Goal: Transaction & Acquisition: Purchase product/service

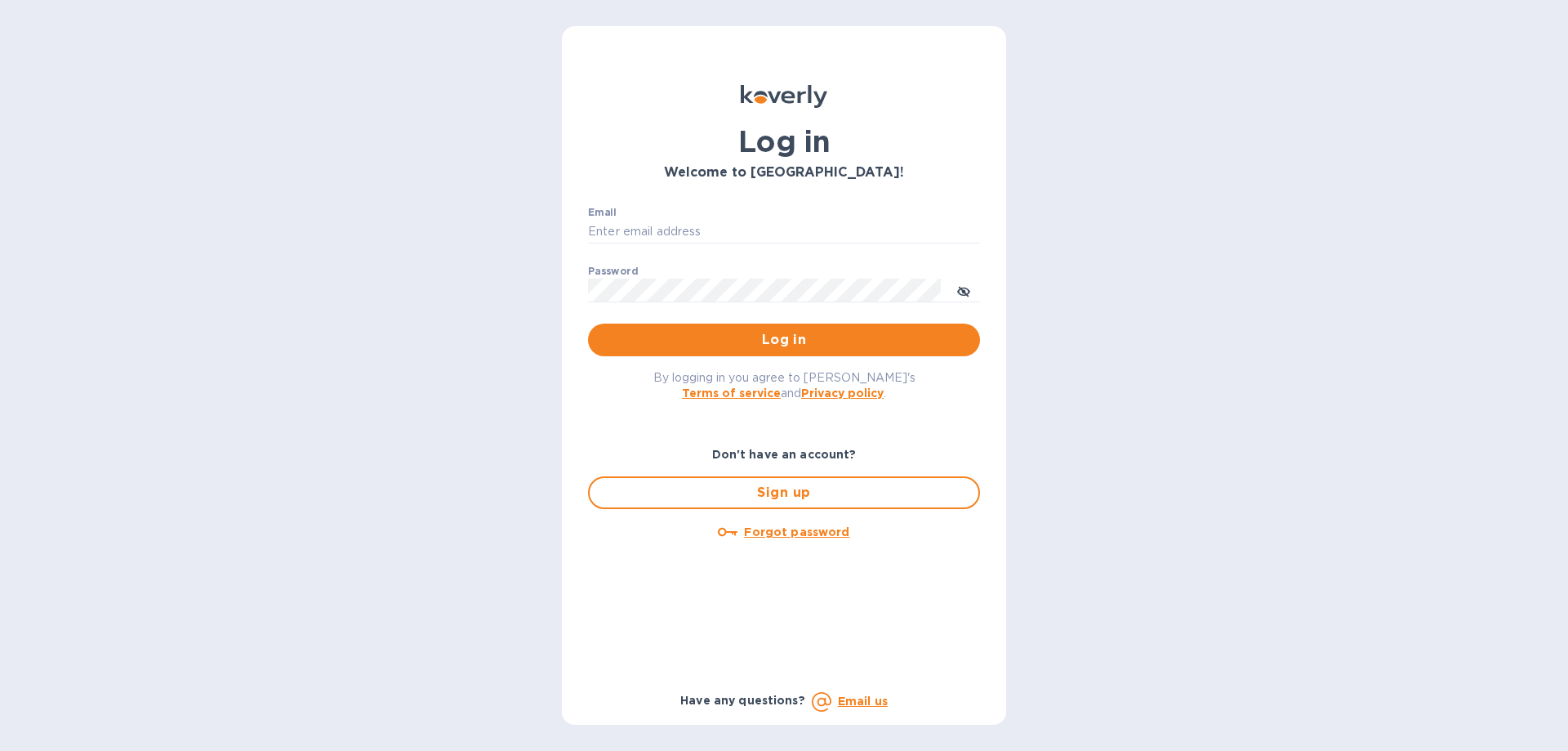
type input "[EMAIL_ADDRESS][DOMAIN_NAME]"
click at [787, 340] on span "Log in" at bounding box center [783, 339] width 365 height 19
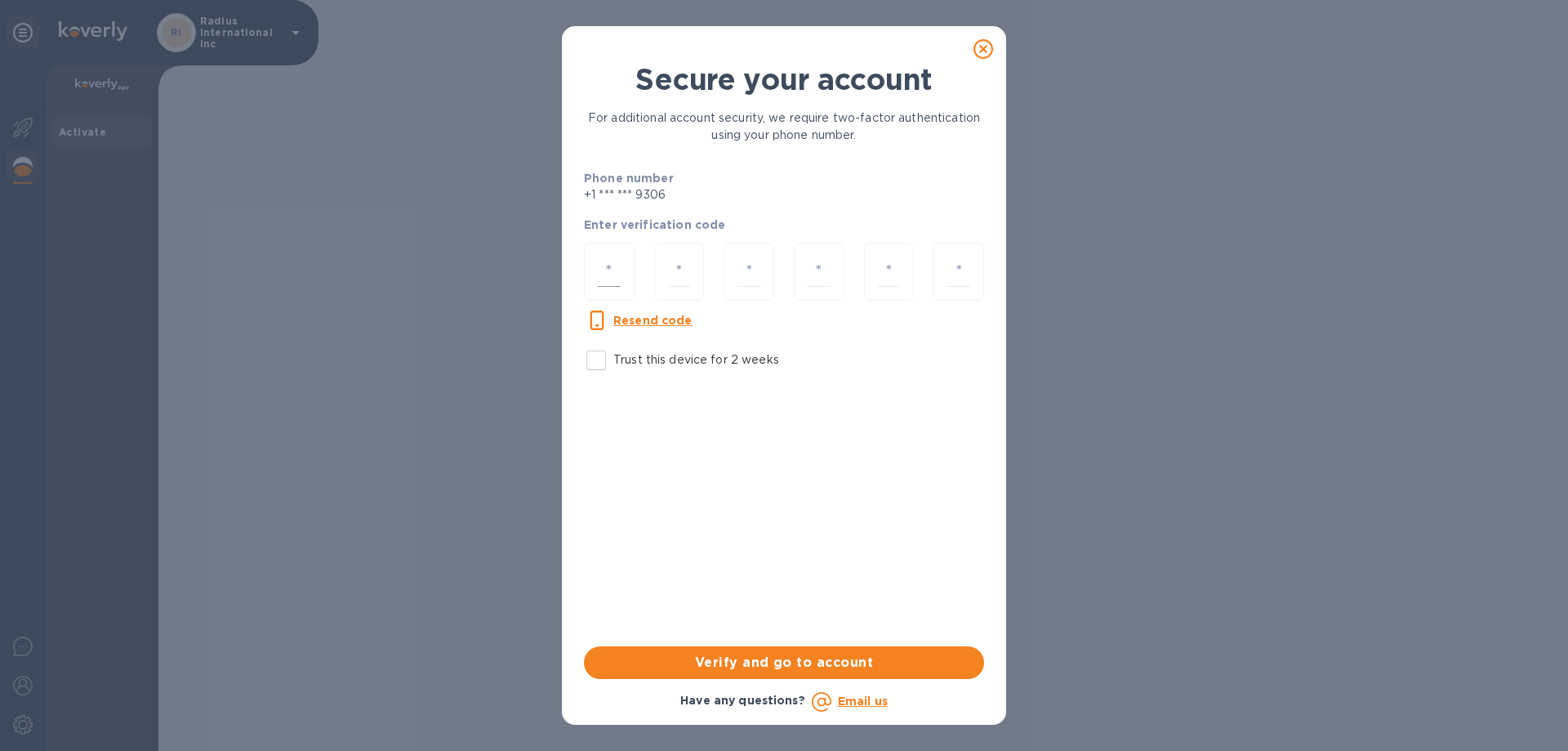
click at [607, 277] on input "number" at bounding box center [609, 271] width 23 height 31
click at [677, 321] on u "Resend code" at bounding box center [652, 320] width 79 height 13
click at [594, 709] on div "Have any questions? Email us" at bounding box center [784, 701] width 406 height 26
click at [614, 271] on input "number" at bounding box center [609, 271] width 23 height 31
click at [611, 261] on input "number" at bounding box center [609, 271] width 23 height 31
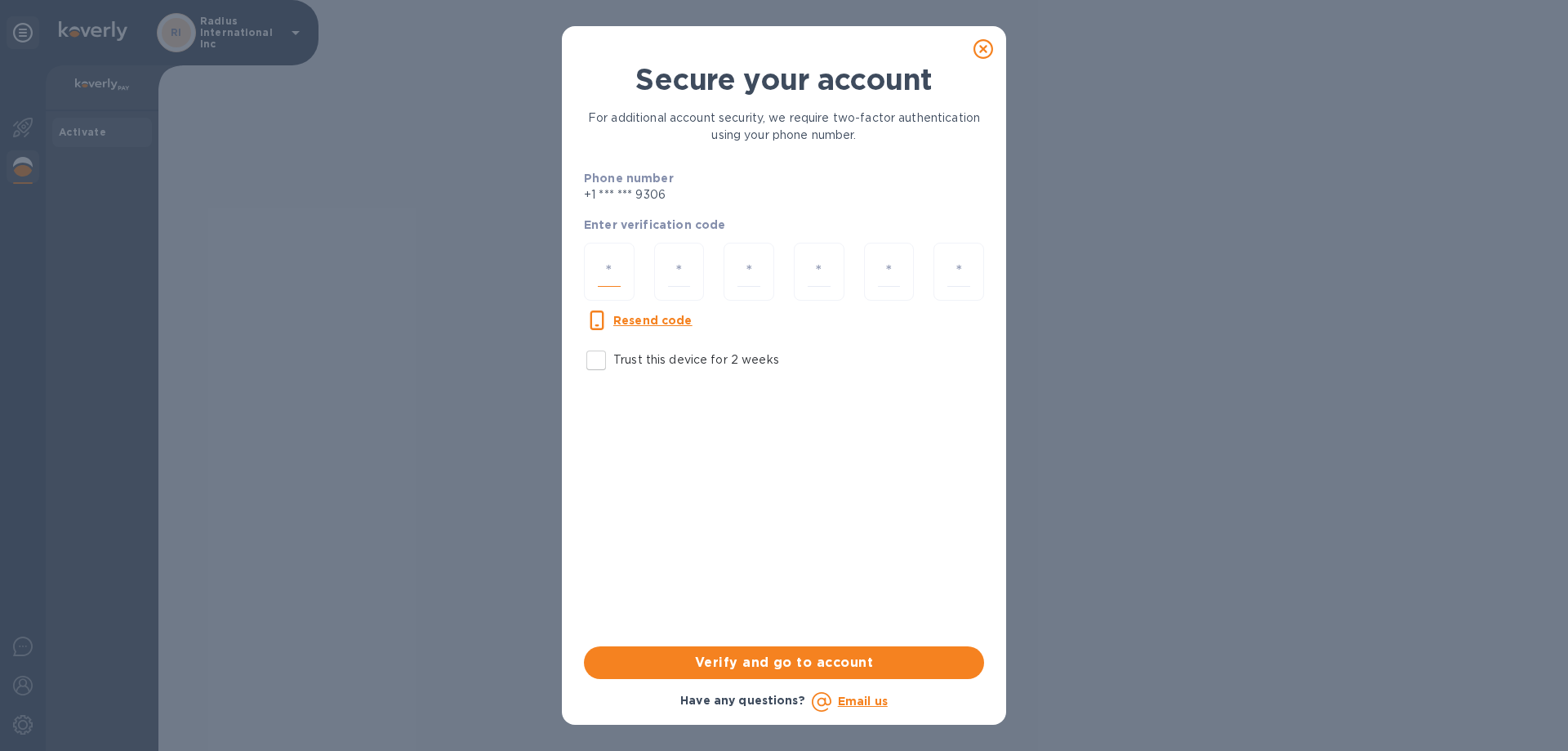
type input "6"
type input "5"
type input "1"
type input "5"
type input "3"
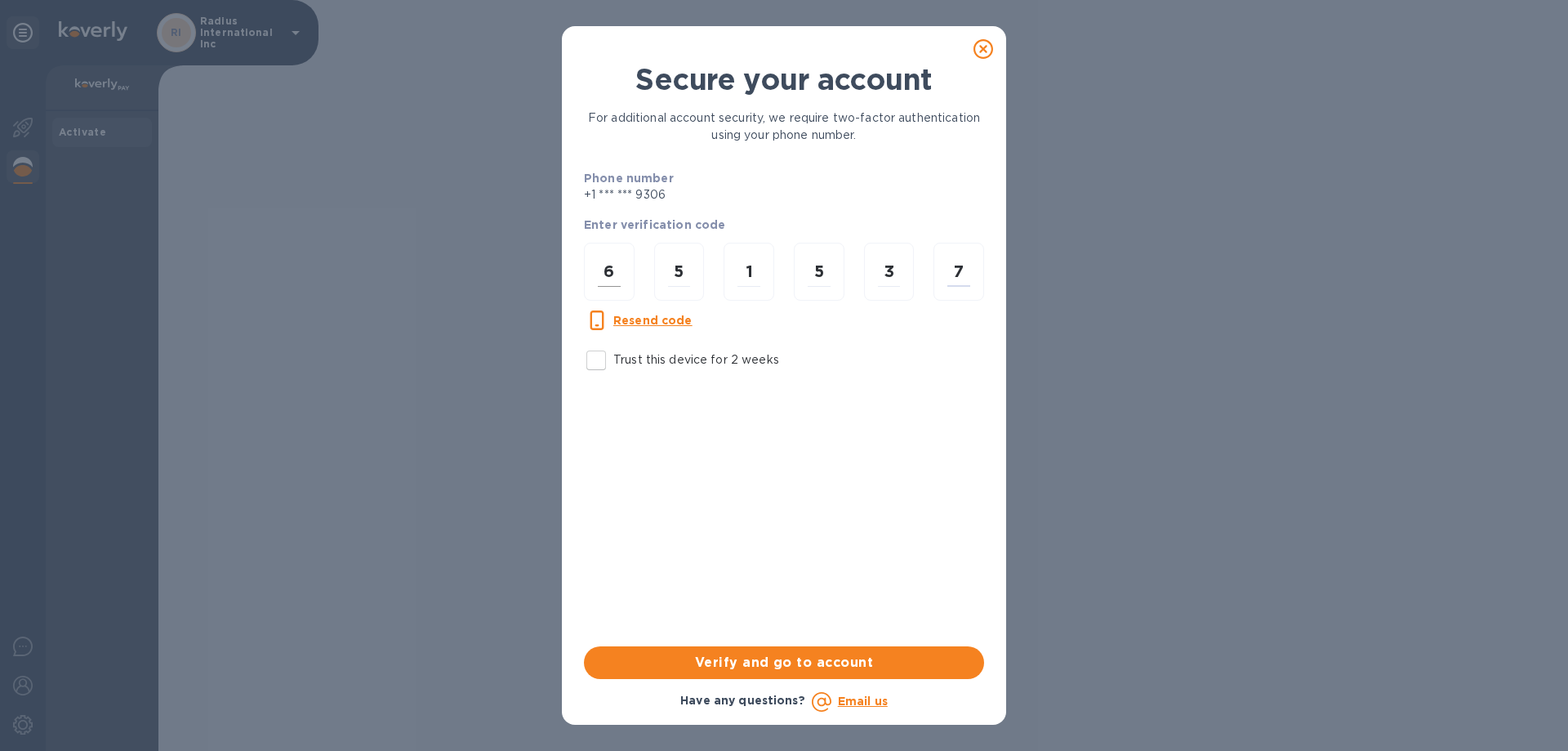
type input "7"
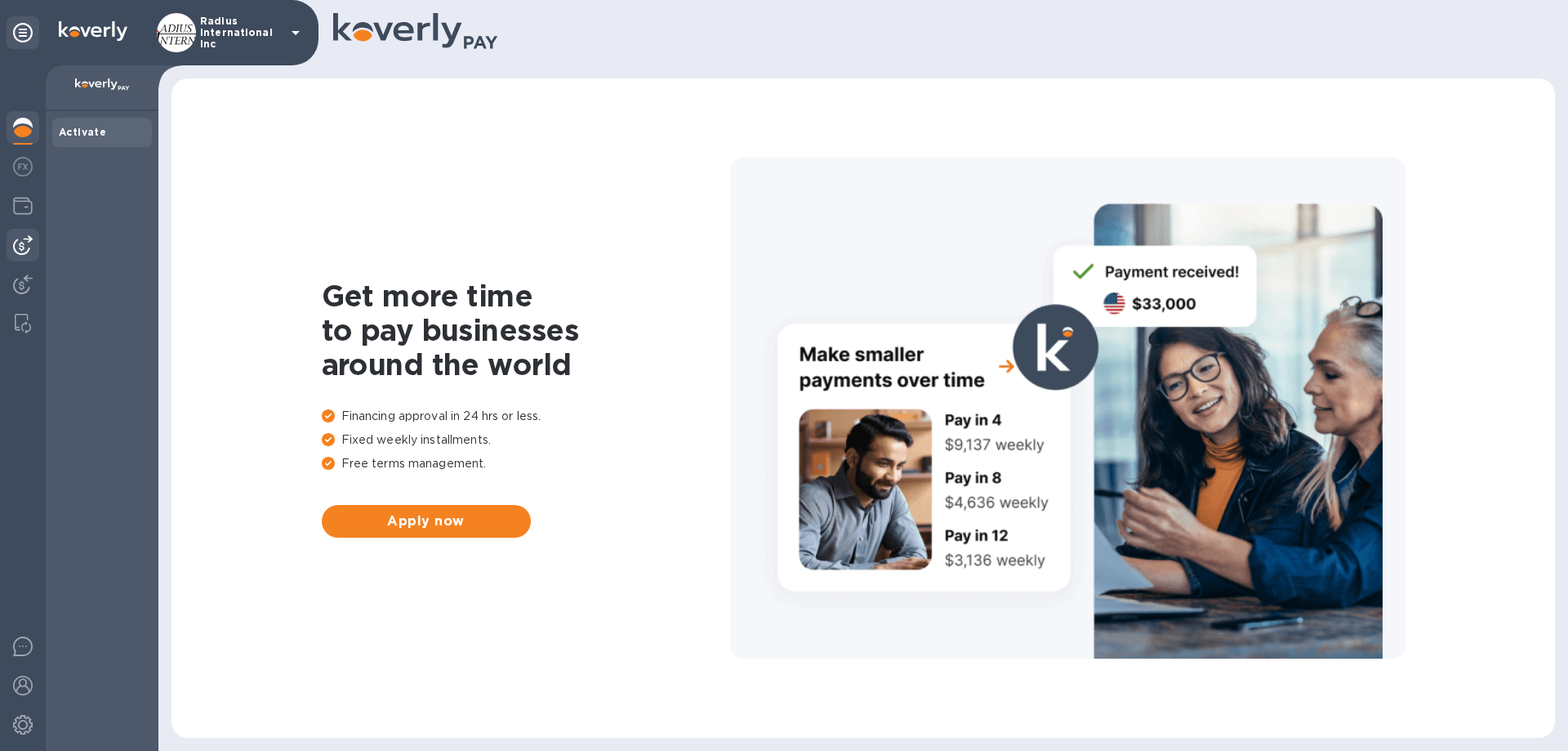
click at [19, 249] on img at bounding box center [23, 245] width 19 height 19
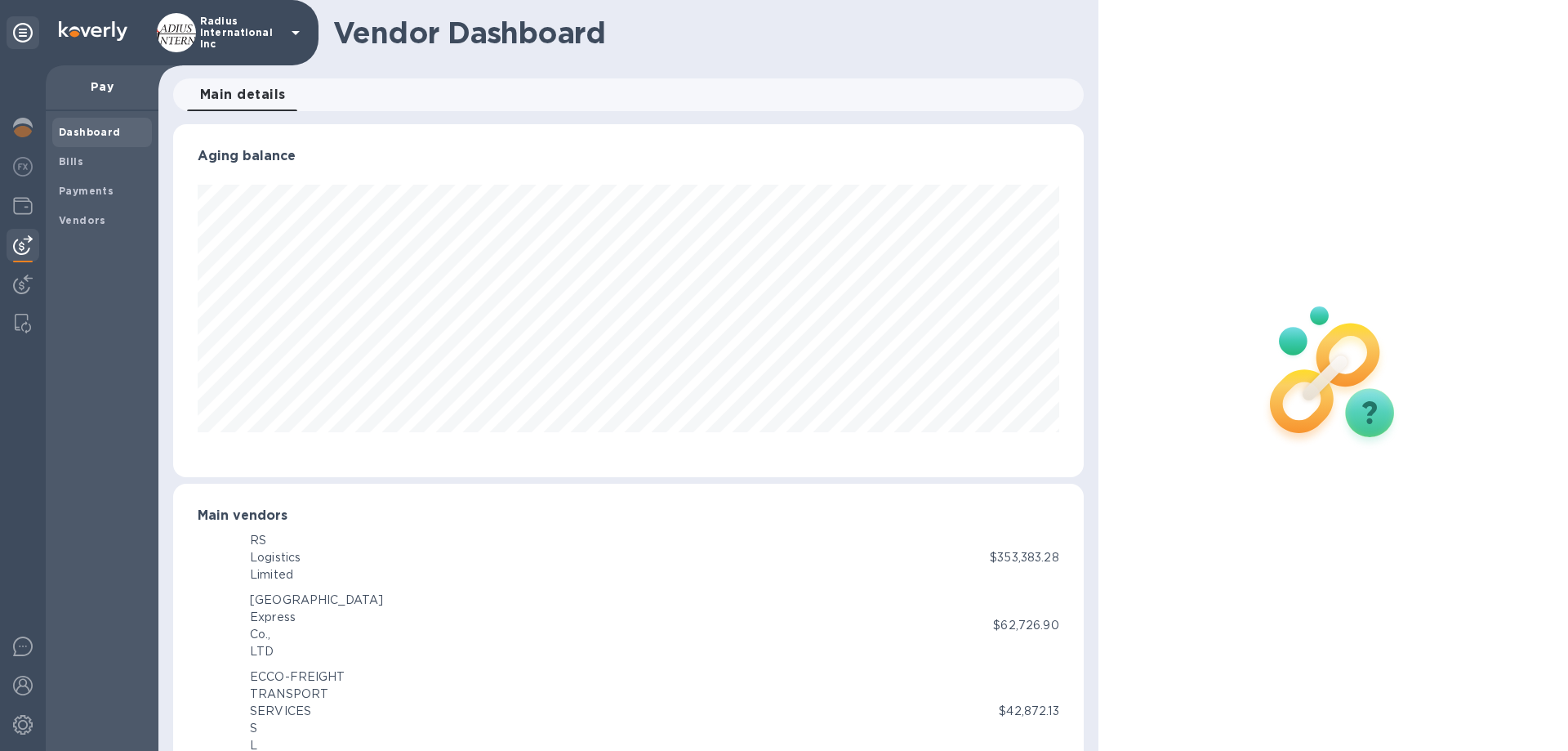
scroll to position [816375, 815672]
click at [93, 169] on span "Bills" at bounding box center [101, 161] width 86 height 17
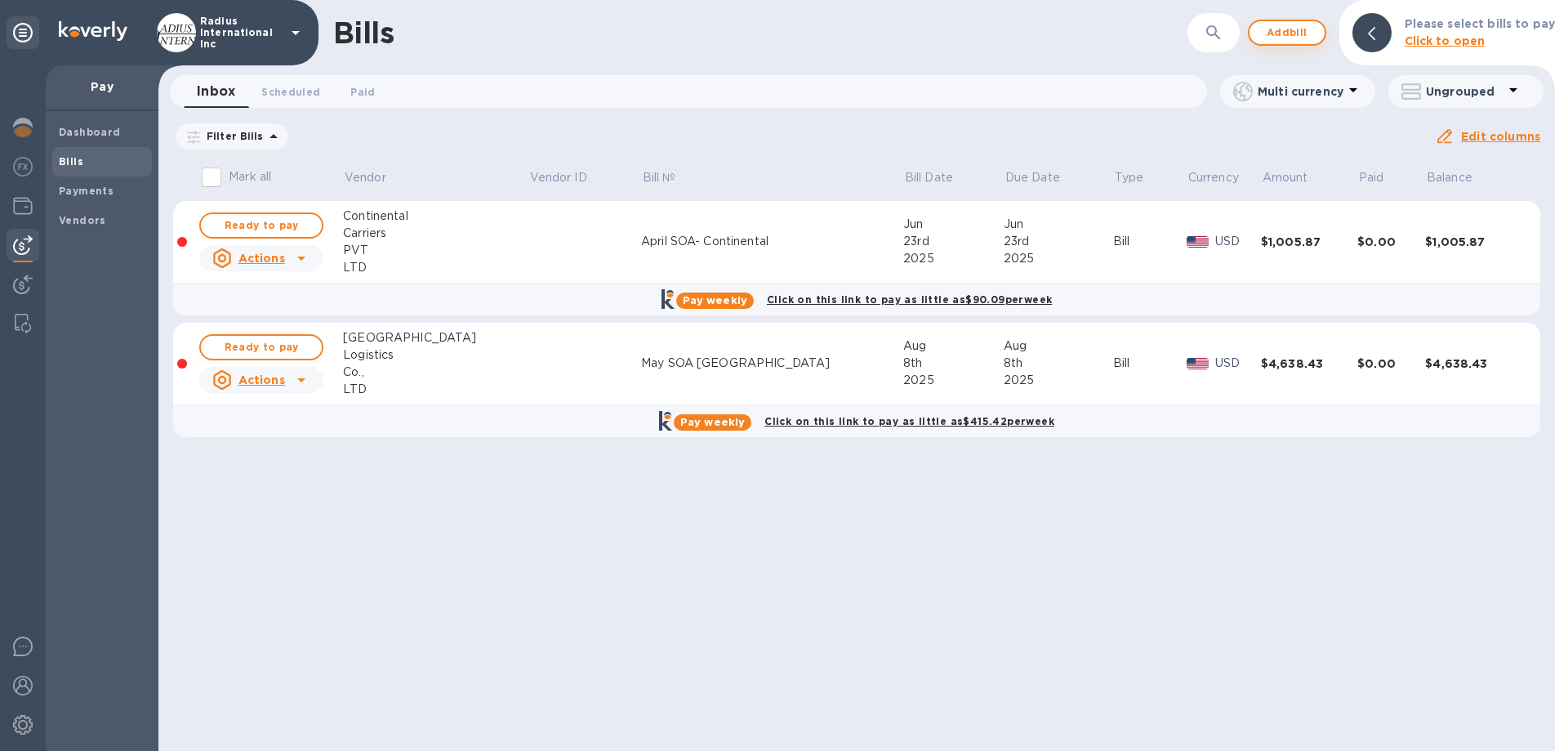
click at [1491, 37] on p "Click to open" at bounding box center [1480, 41] width 150 height 17
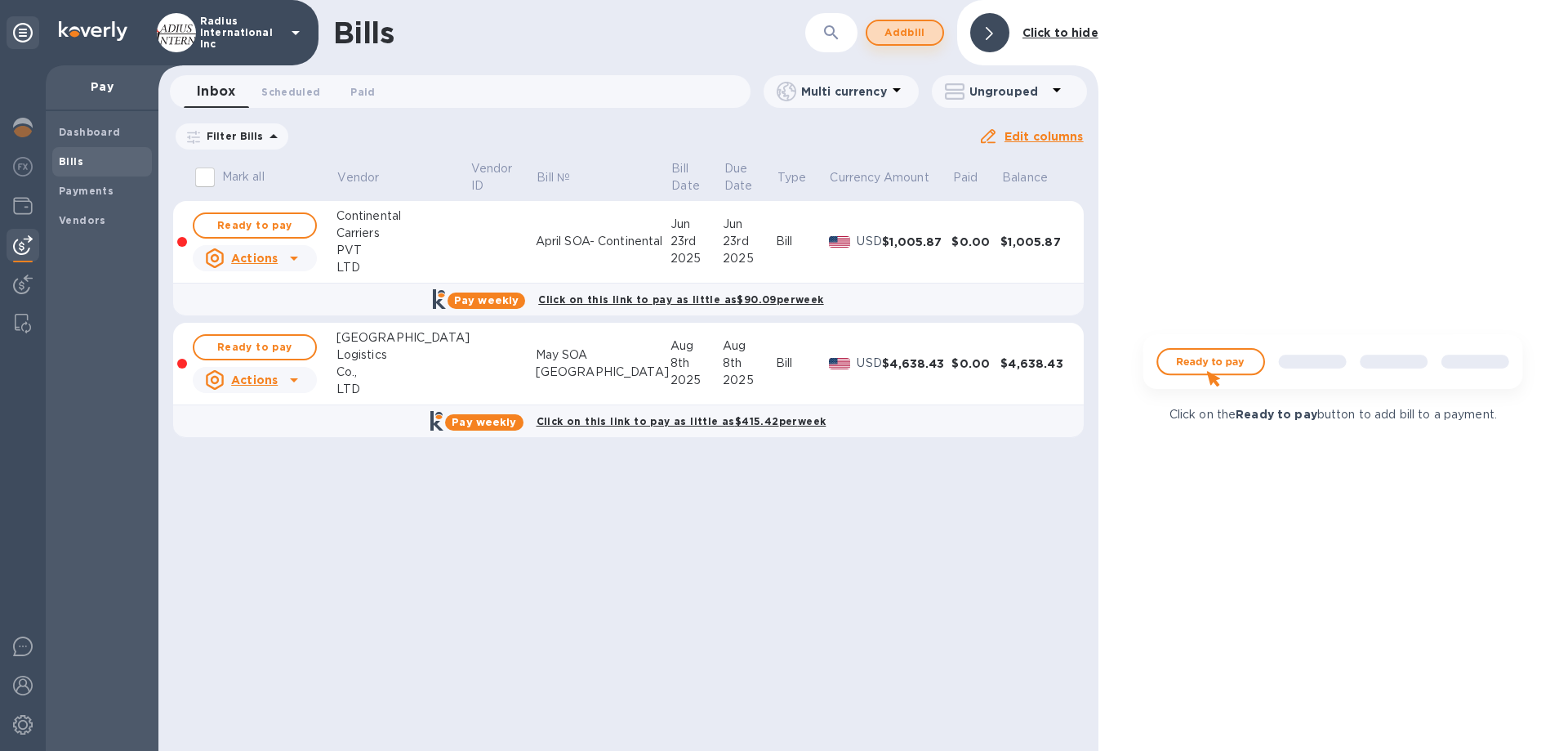
click at [910, 35] on span "Add bill" at bounding box center [904, 32] width 49 height 19
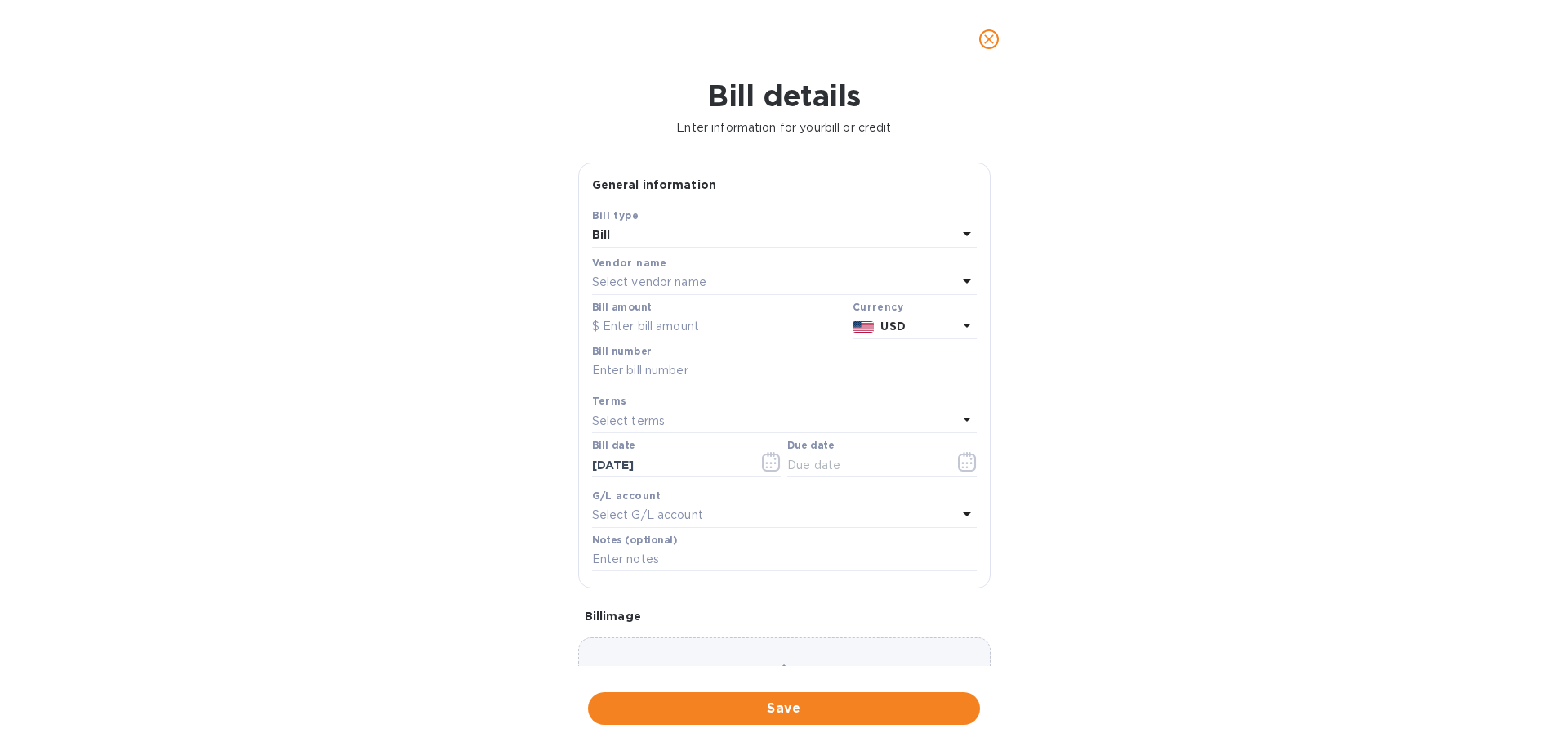
click at [715, 286] on div "Select vendor name" at bounding box center [774, 283] width 365 height 23
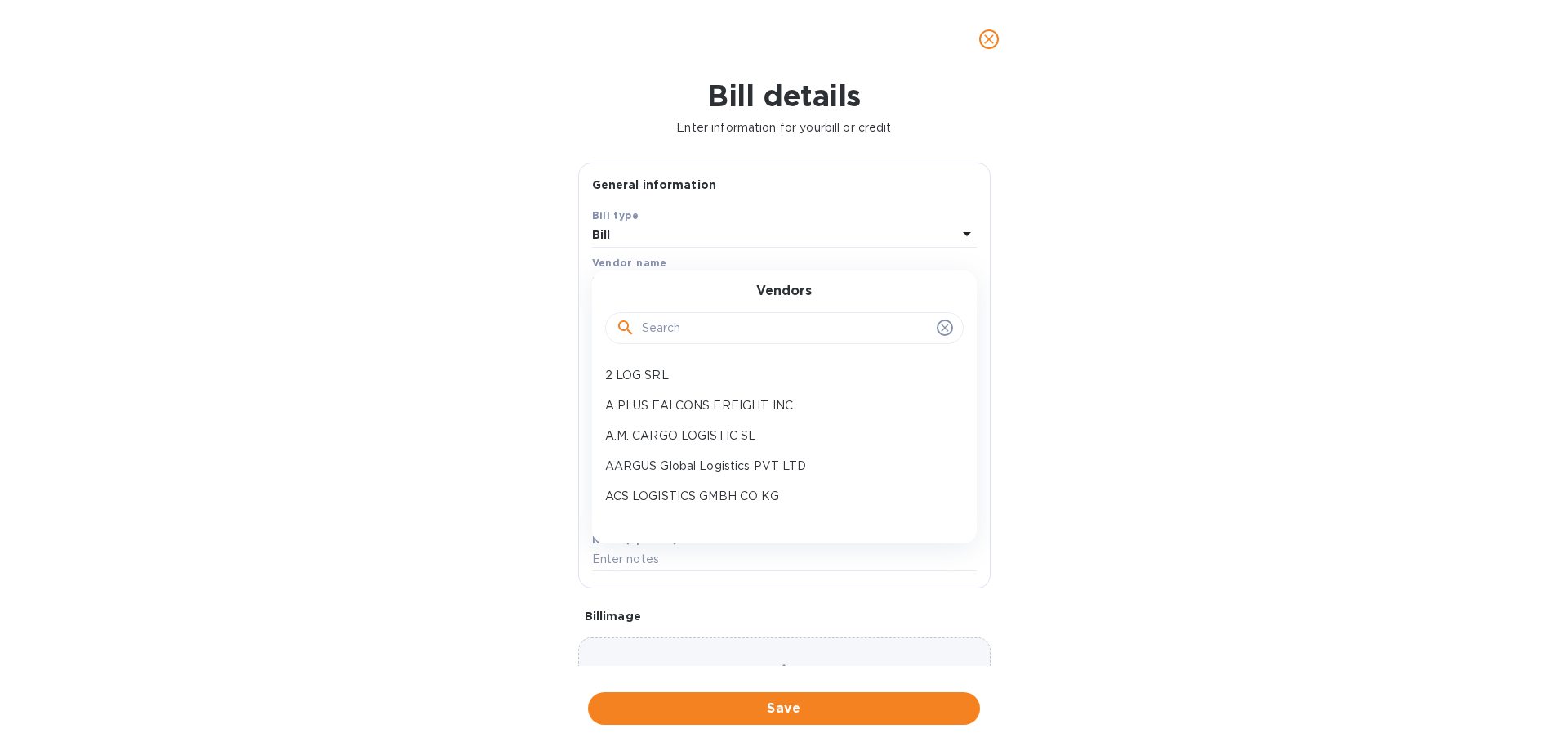
click at [710, 327] on input "text" at bounding box center [786, 328] width 289 height 24
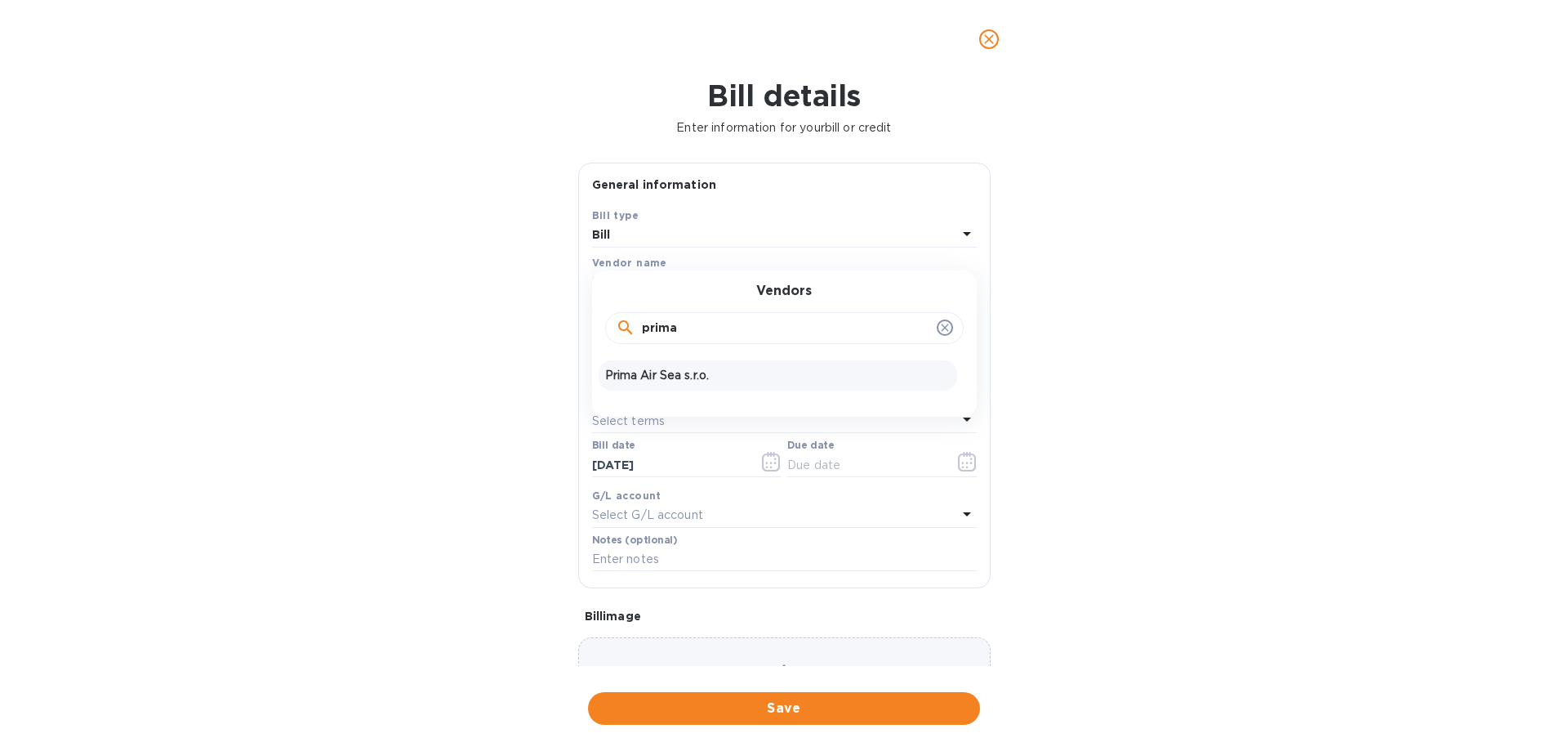
type input "prima"
click at [706, 379] on p "Prima Air Sea s.r.o." at bounding box center [778, 375] width 345 height 17
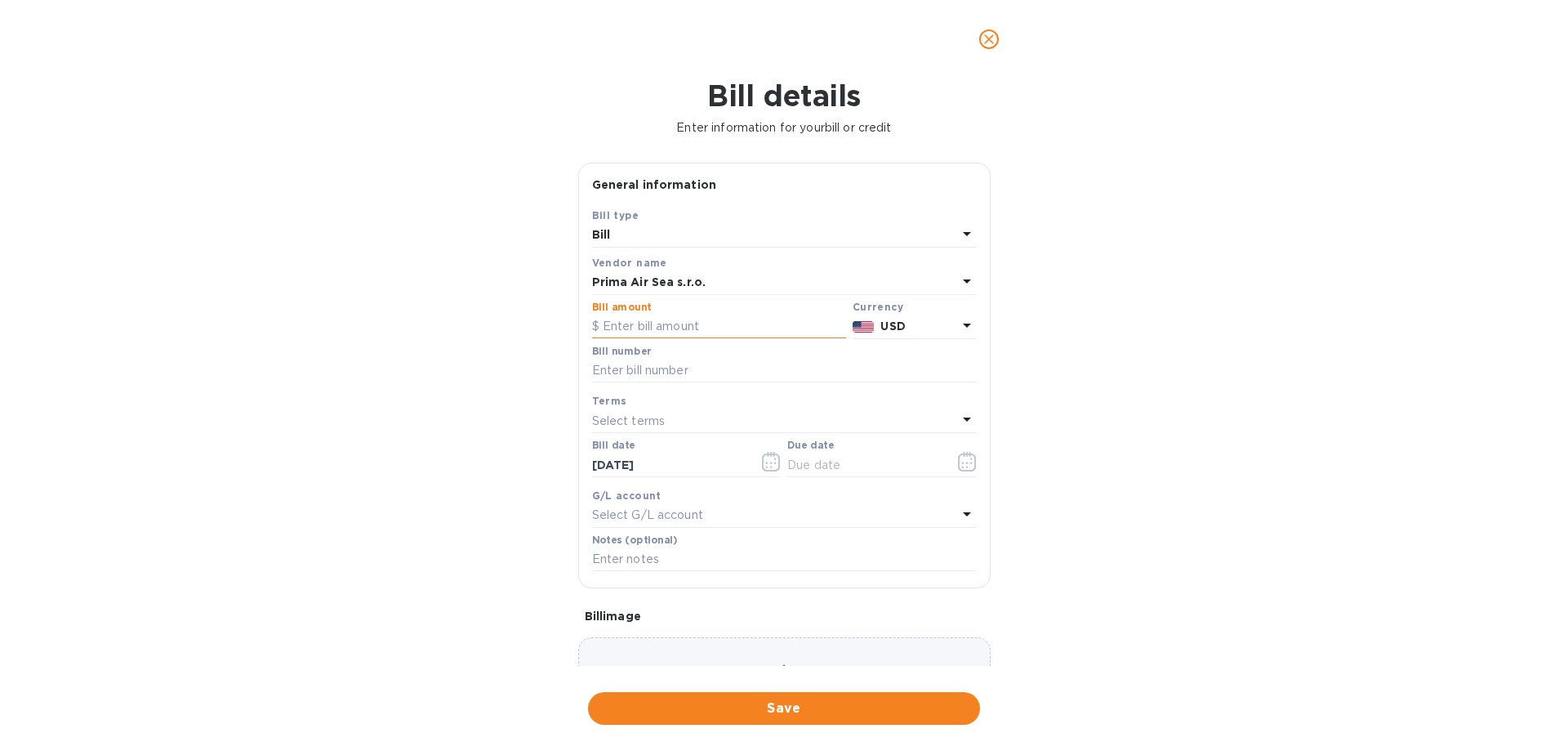
click at [686, 324] on input "text" at bounding box center [719, 326] width 254 height 24
type input "540"
type input "Invoice"
click at [819, 458] on input "text" at bounding box center [864, 465] width 154 height 24
click at [958, 463] on icon "button" at bounding box center [967, 461] width 19 height 19
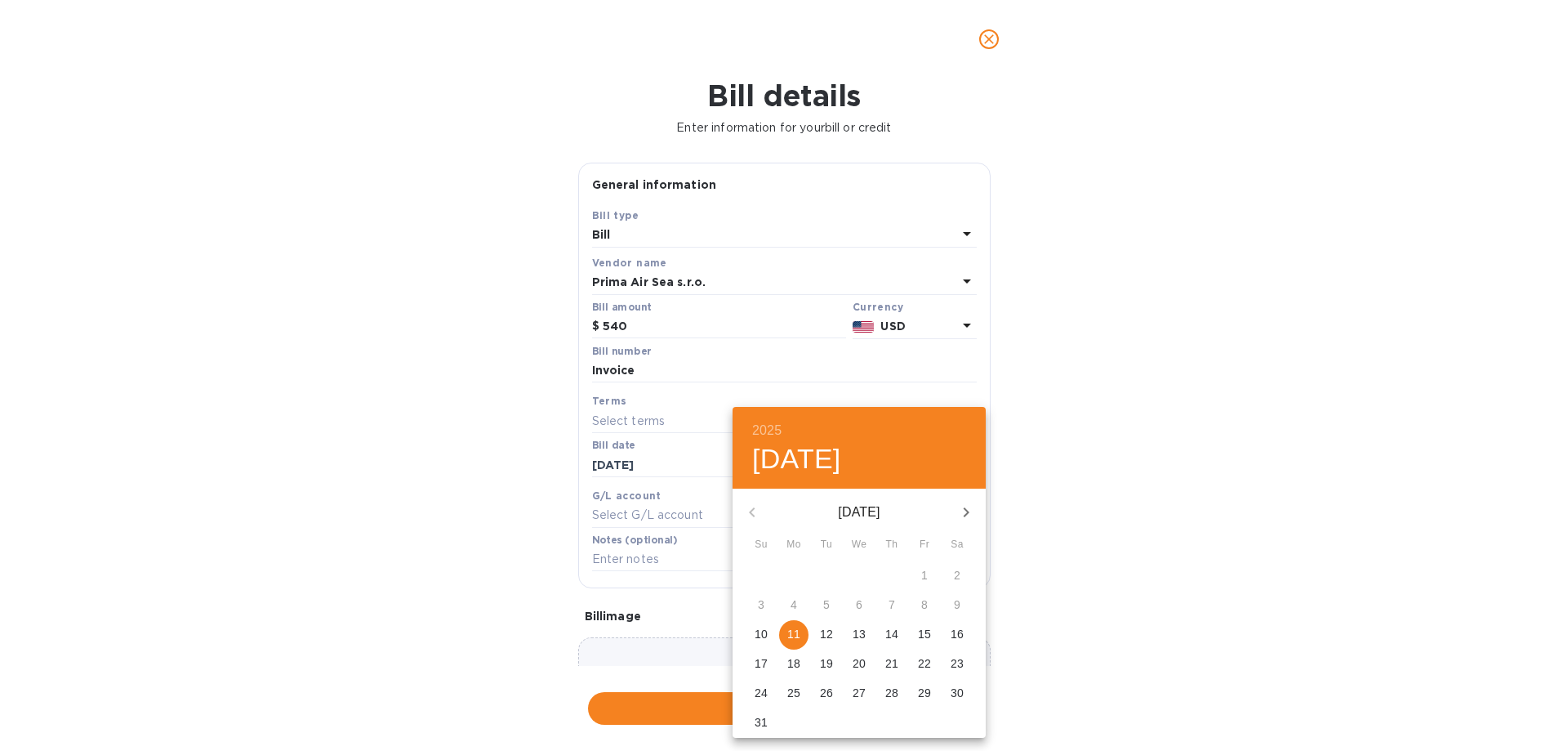
click at [799, 633] on p "11" at bounding box center [794, 633] width 13 height 17
type input "[DATE]"
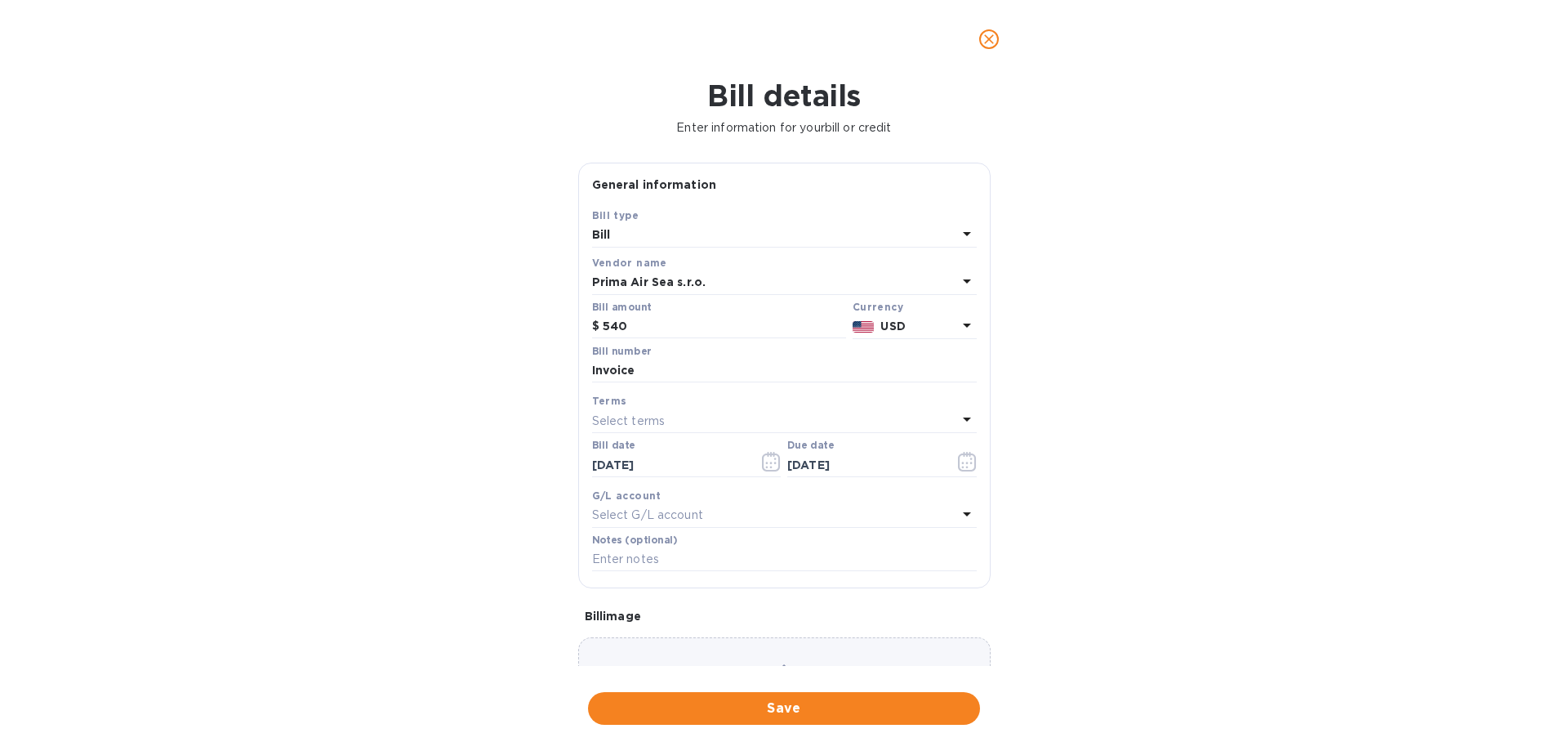
drag, startPoint x: 1270, startPoint y: 601, endPoint x: 1128, endPoint y: 356, distance: 283.2
click at [1266, 593] on div "2025 Mon, Aug [DATE] Mo Tu We Th Fr Sa 27 28 29 30 31 1 2 3 4 5 6 7 8 9 10 11 1…" at bounding box center [784, 375] width 1568 height 751
click at [866, 702] on span "Save" at bounding box center [783, 708] width 365 height 19
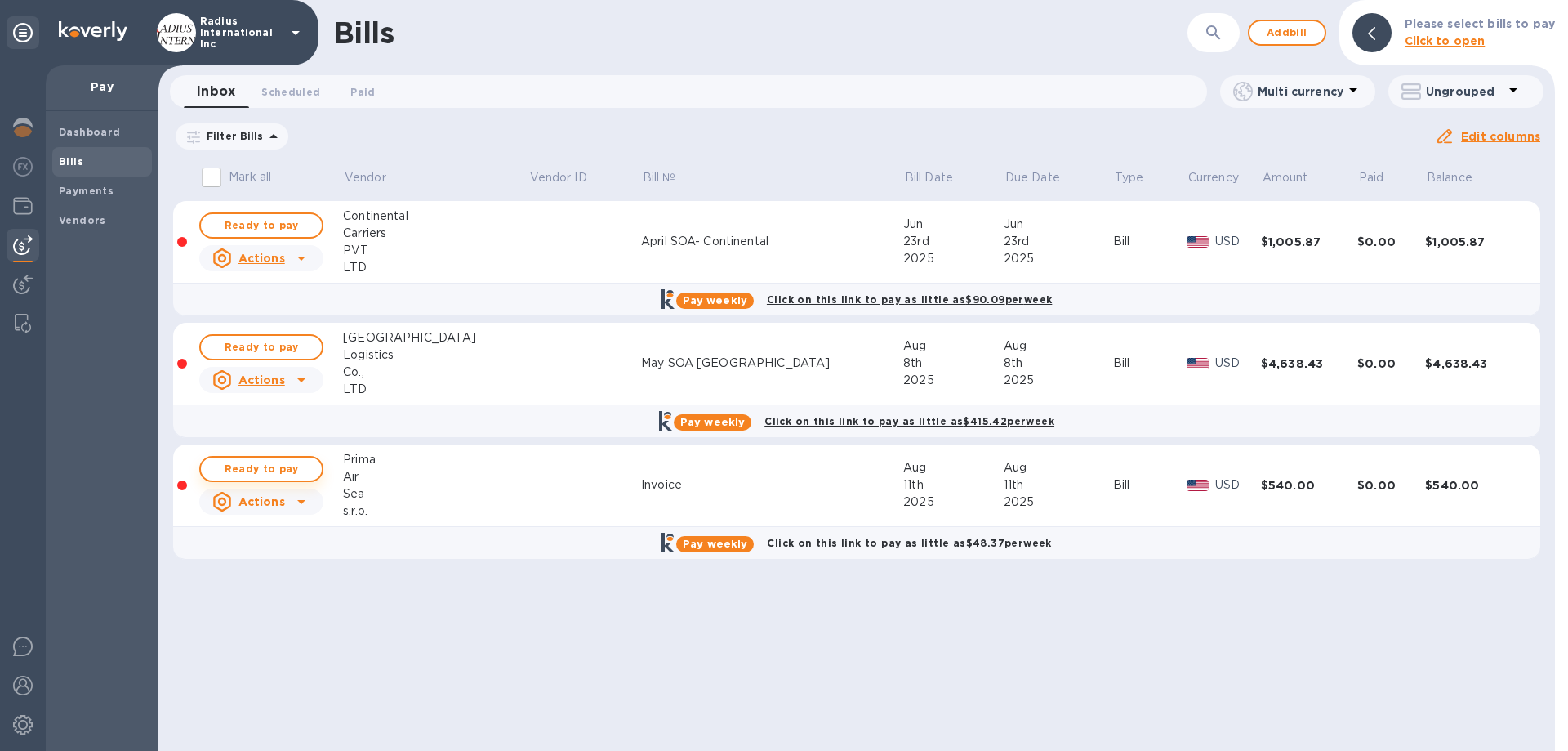
click at [288, 468] on span "Ready to pay" at bounding box center [261, 468] width 95 height 19
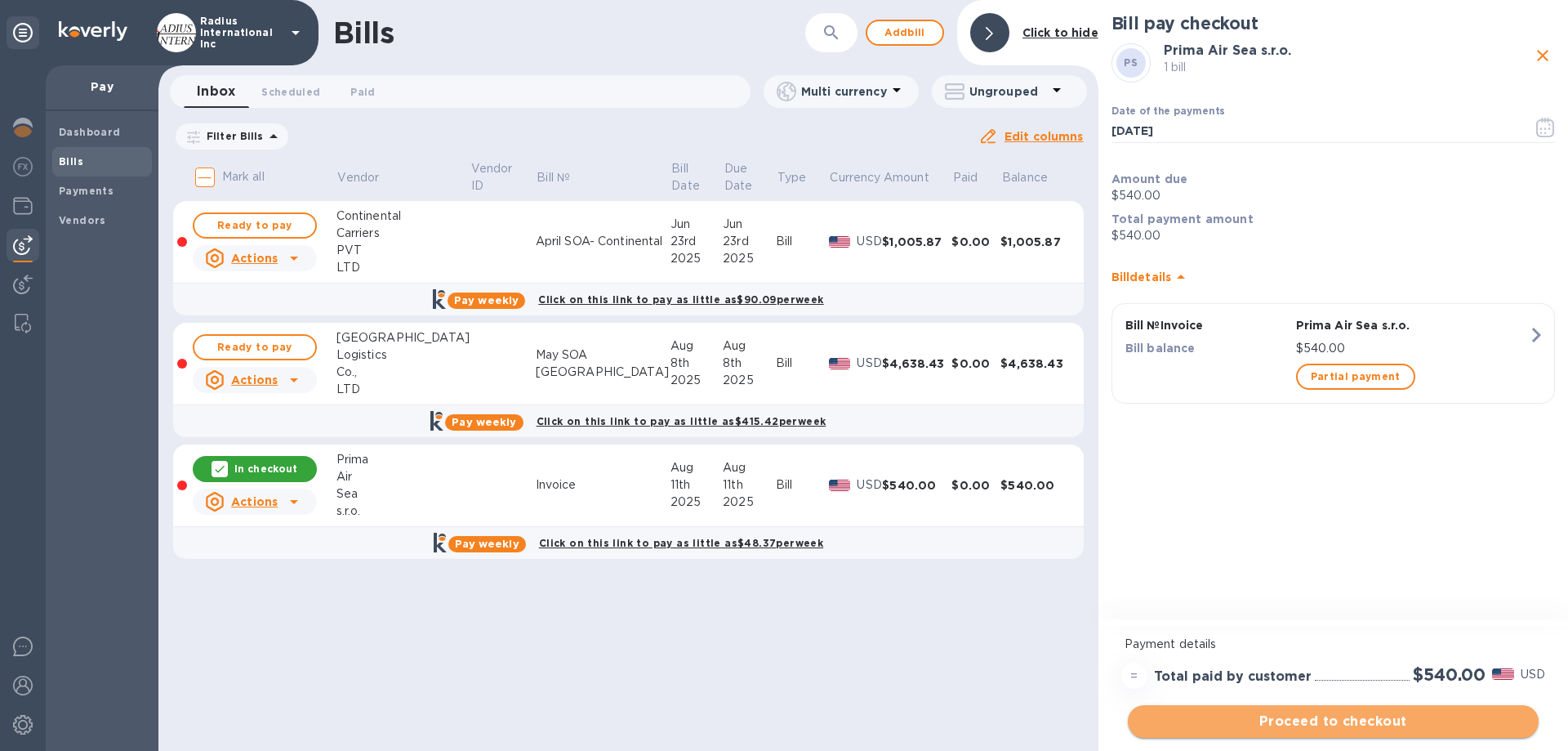
click at [1351, 713] on span "Proceed to checkout" at bounding box center [1333, 721] width 385 height 19
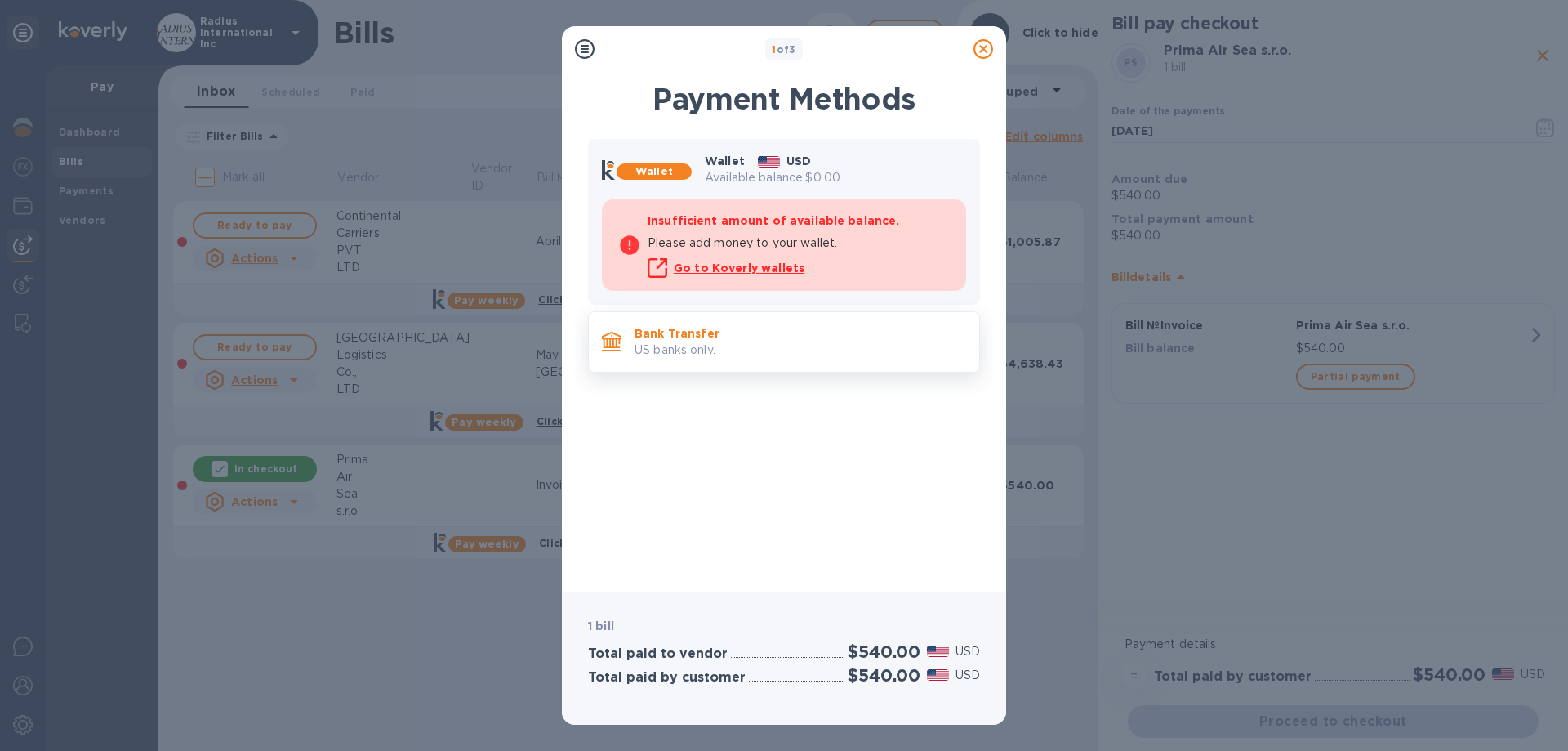
click at [808, 353] on p "US banks only." at bounding box center [801, 350] width 331 height 17
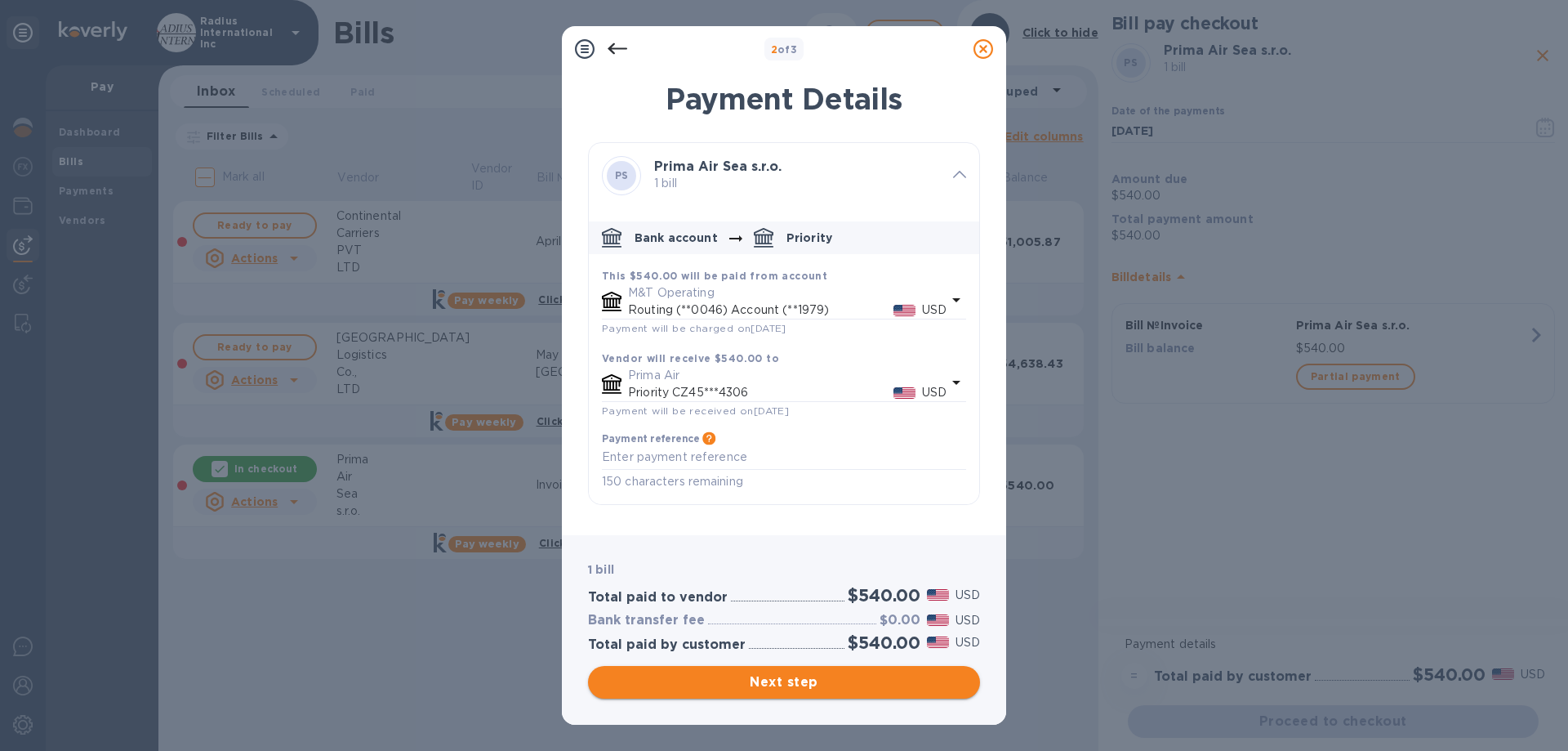
click at [840, 684] on span "Next step" at bounding box center [783, 682] width 365 height 19
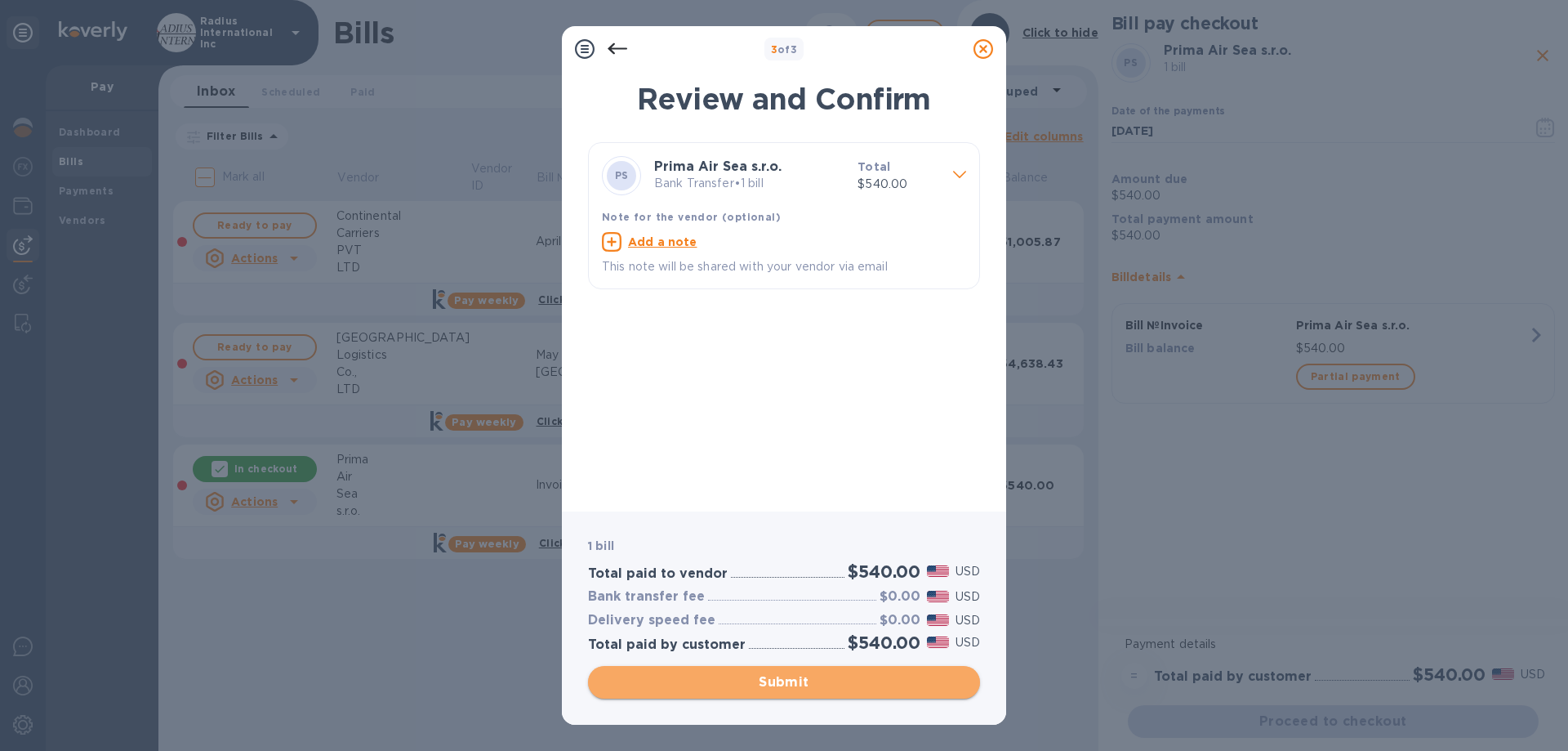
drag, startPoint x: 826, startPoint y: 682, endPoint x: 842, endPoint y: 675, distance: 17.5
click at [826, 681] on span "Submit" at bounding box center [783, 682] width 365 height 19
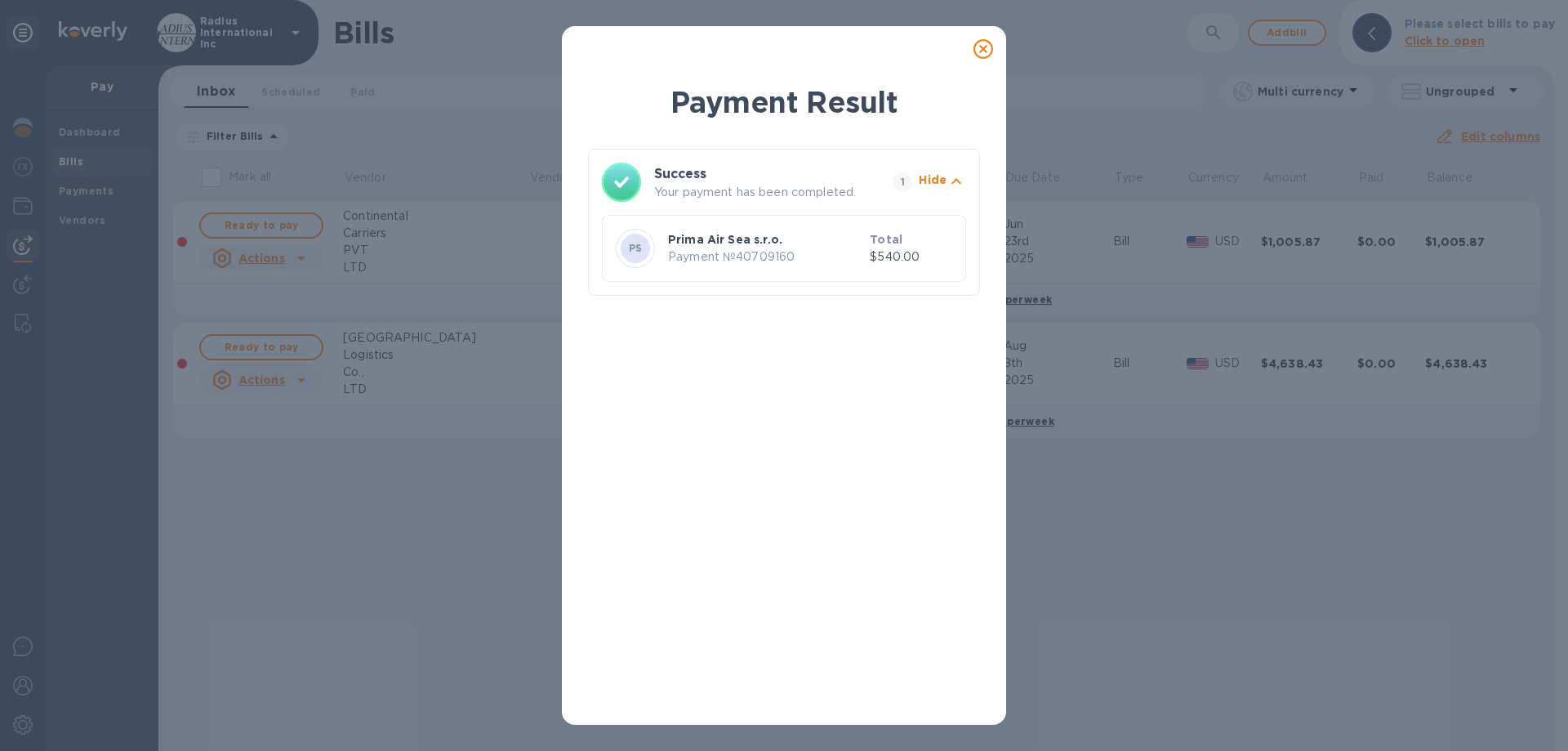
click at [988, 47] on icon at bounding box center [983, 49] width 19 height 19
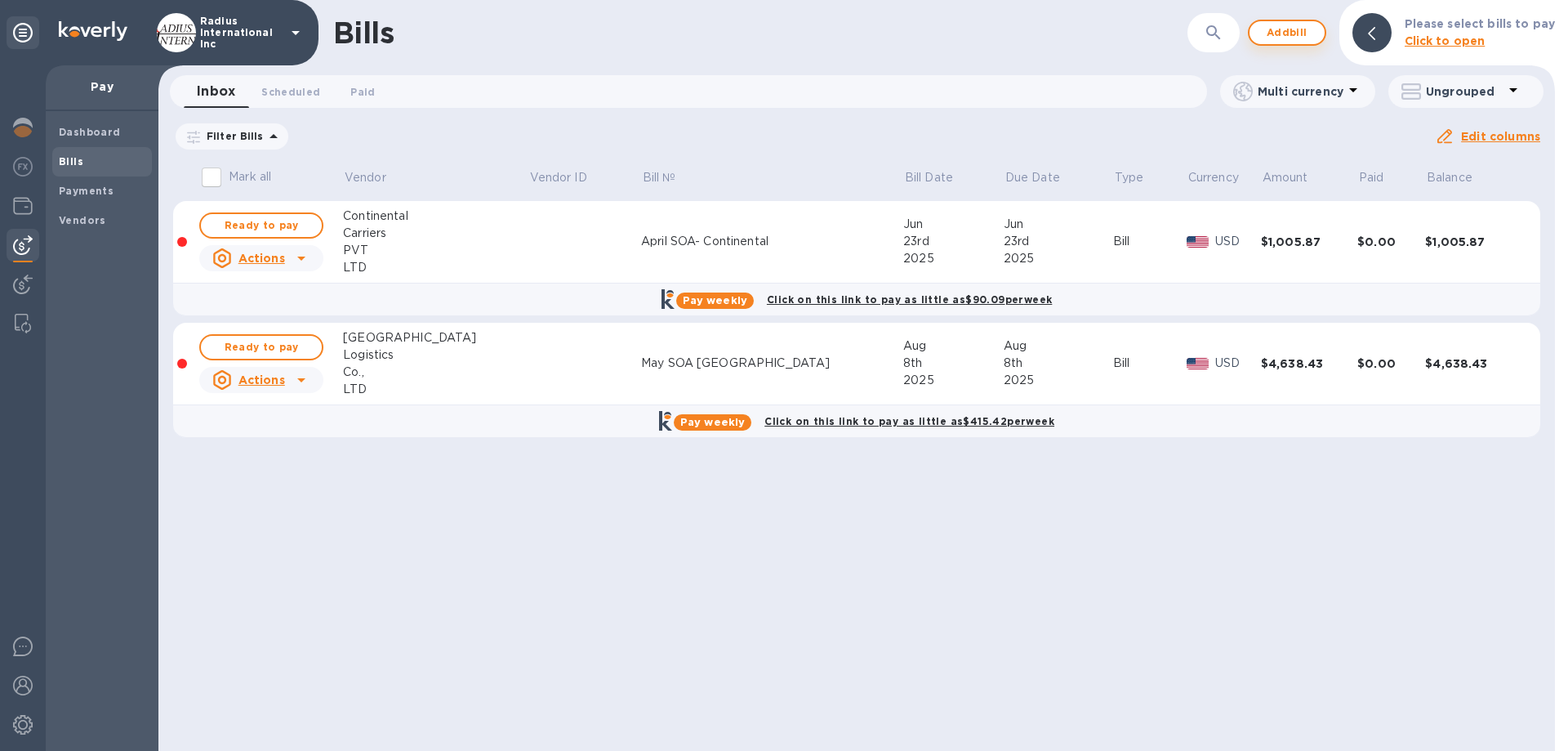
click at [1296, 32] on span "Add bill" at bounding box center [1287, 32] width 49 height 19
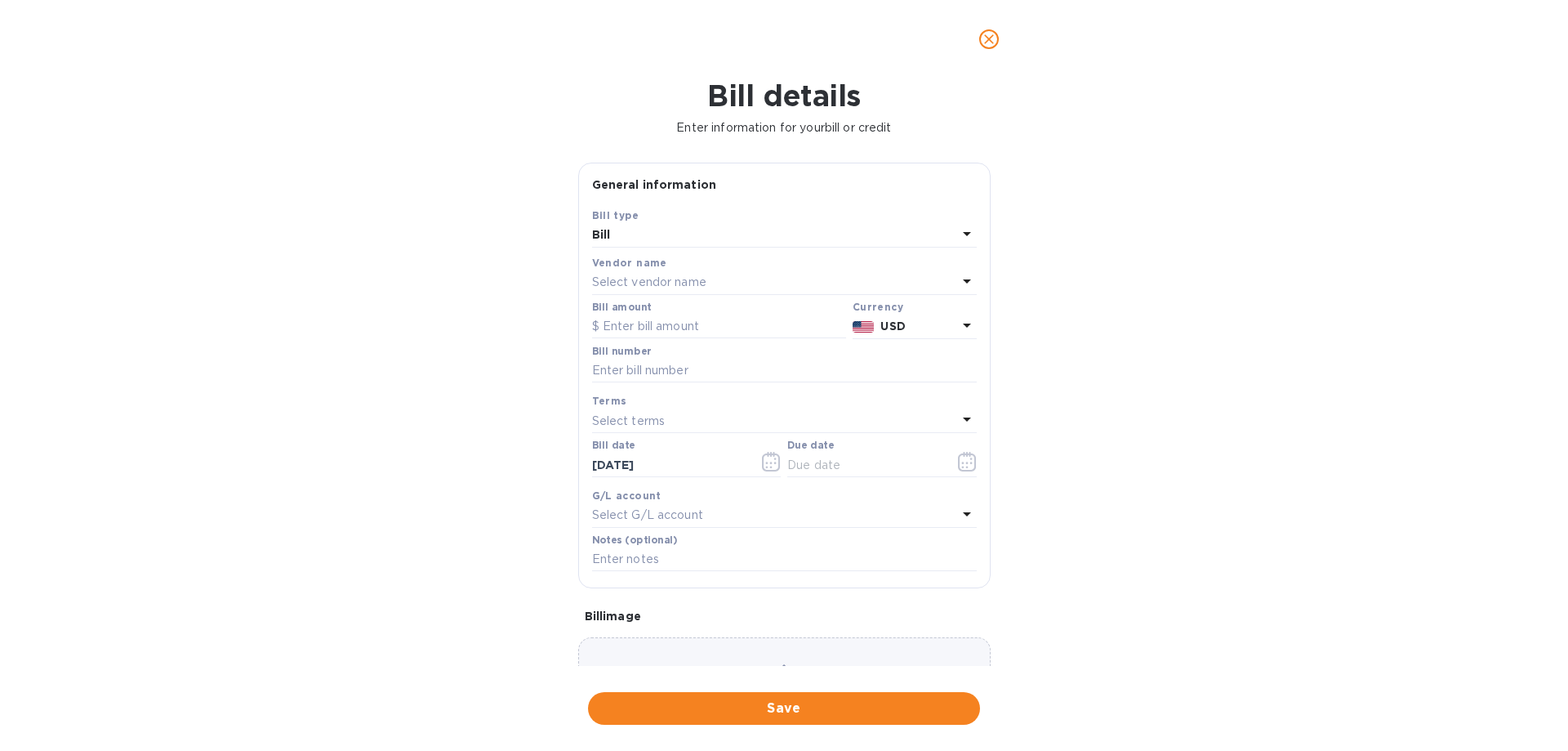
click at [680, 288] on p "Select vendor name" at bounding box center [649, 283] width 114 height 17
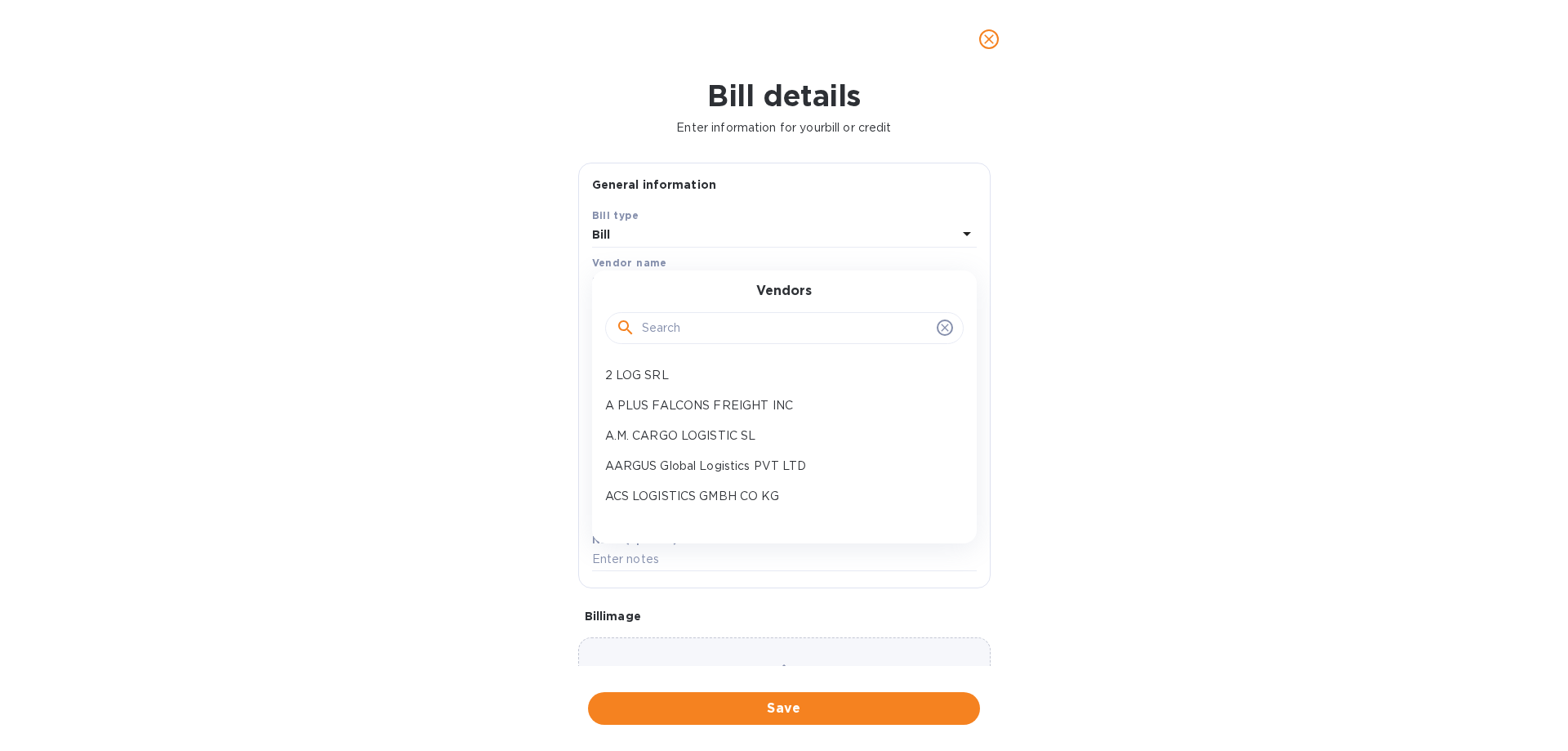
click at [725, 320] on input "text" at bounding box center [786, 328] width 289 height 24
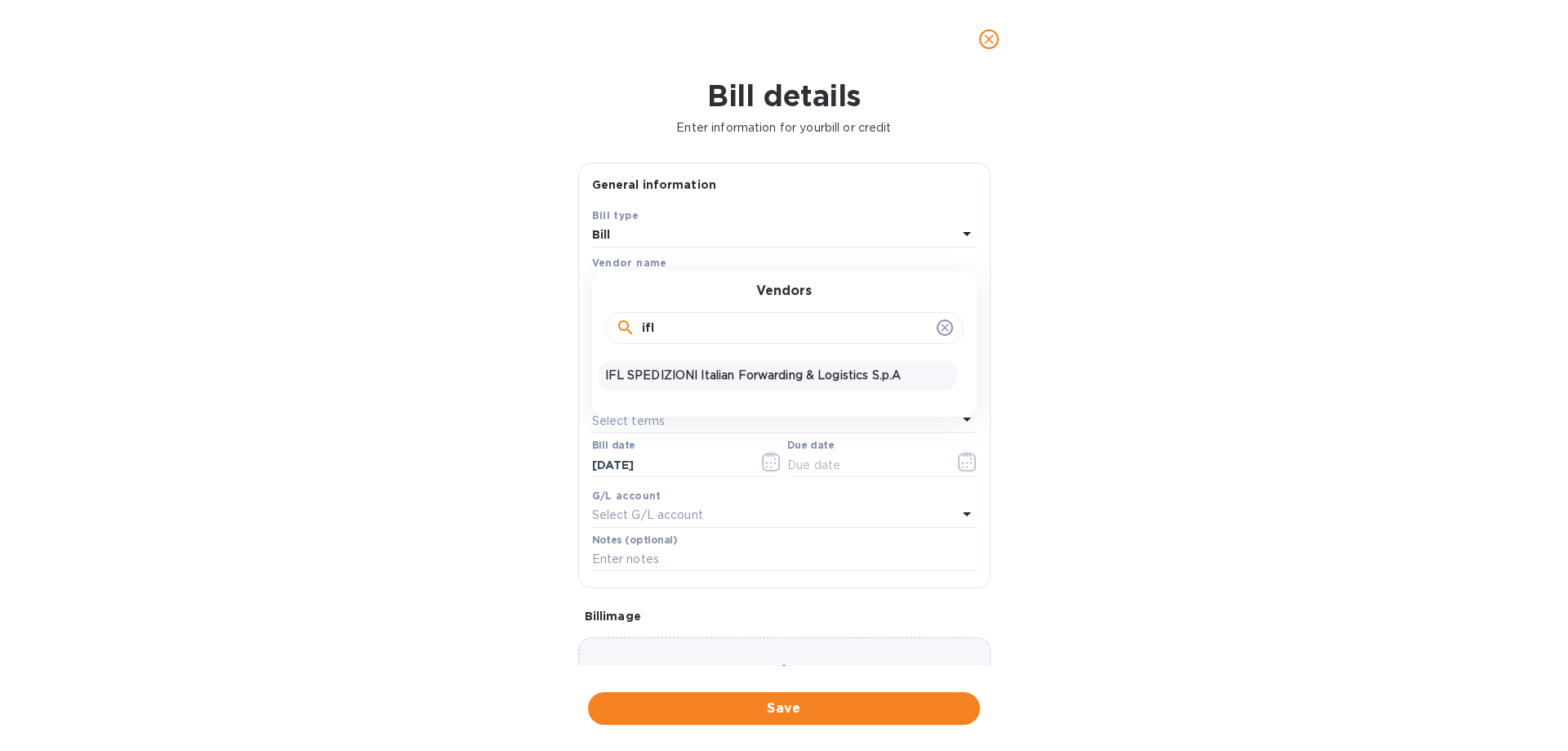
type input "ifl"
click at [634, 367] on p "IFL SPEDIZIONI Italian Forwarding & Logistics S.p.A" at bounding box center [778, 375] width 345 height 17
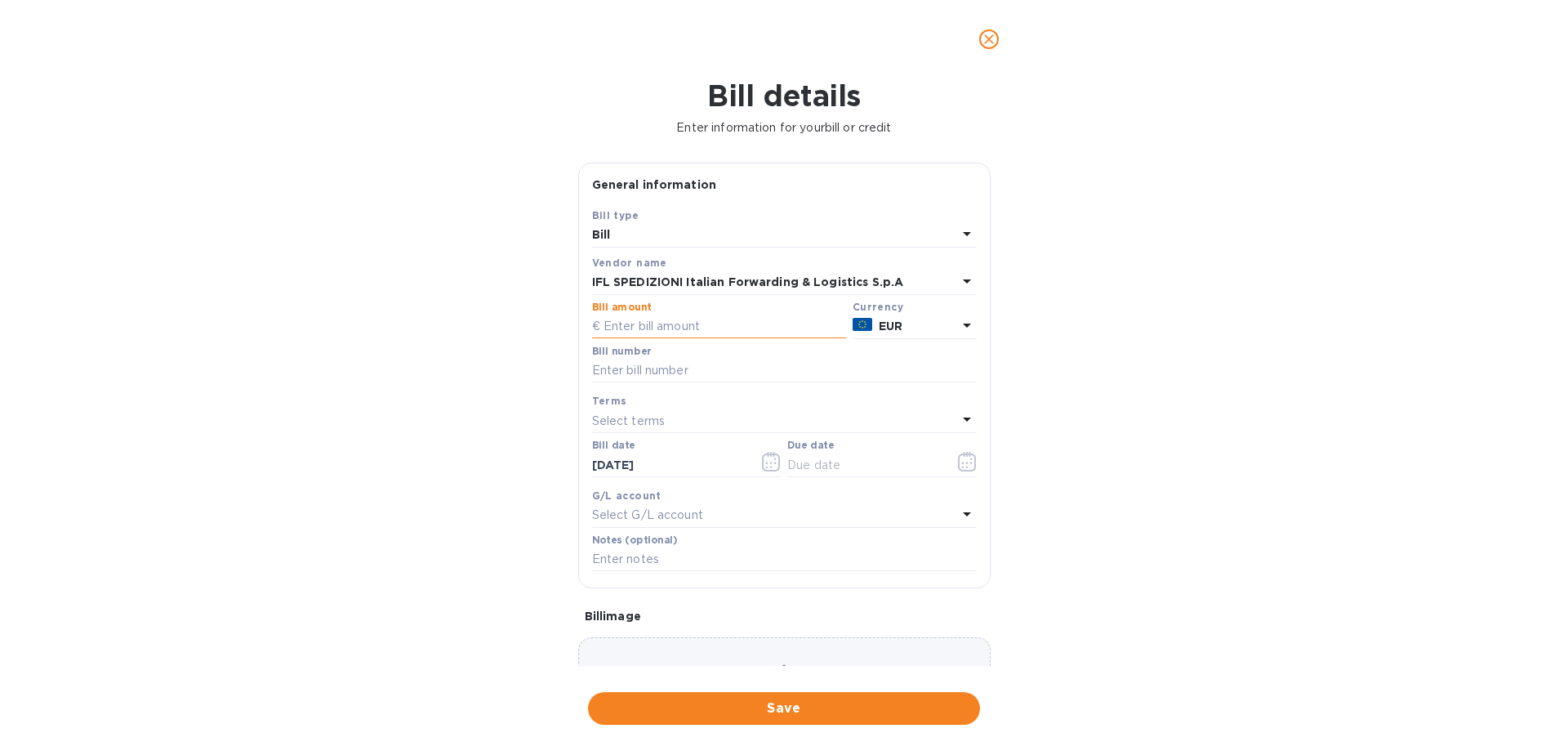
click at [680, 328] on input "text" at bounding box center [719, 326] width 254 height 24
type input "8"
type input "82,625.13"
click at [682, 365] on input "text" at bounding box center [784, 371] width 385 height 24
type input "March 1/2"
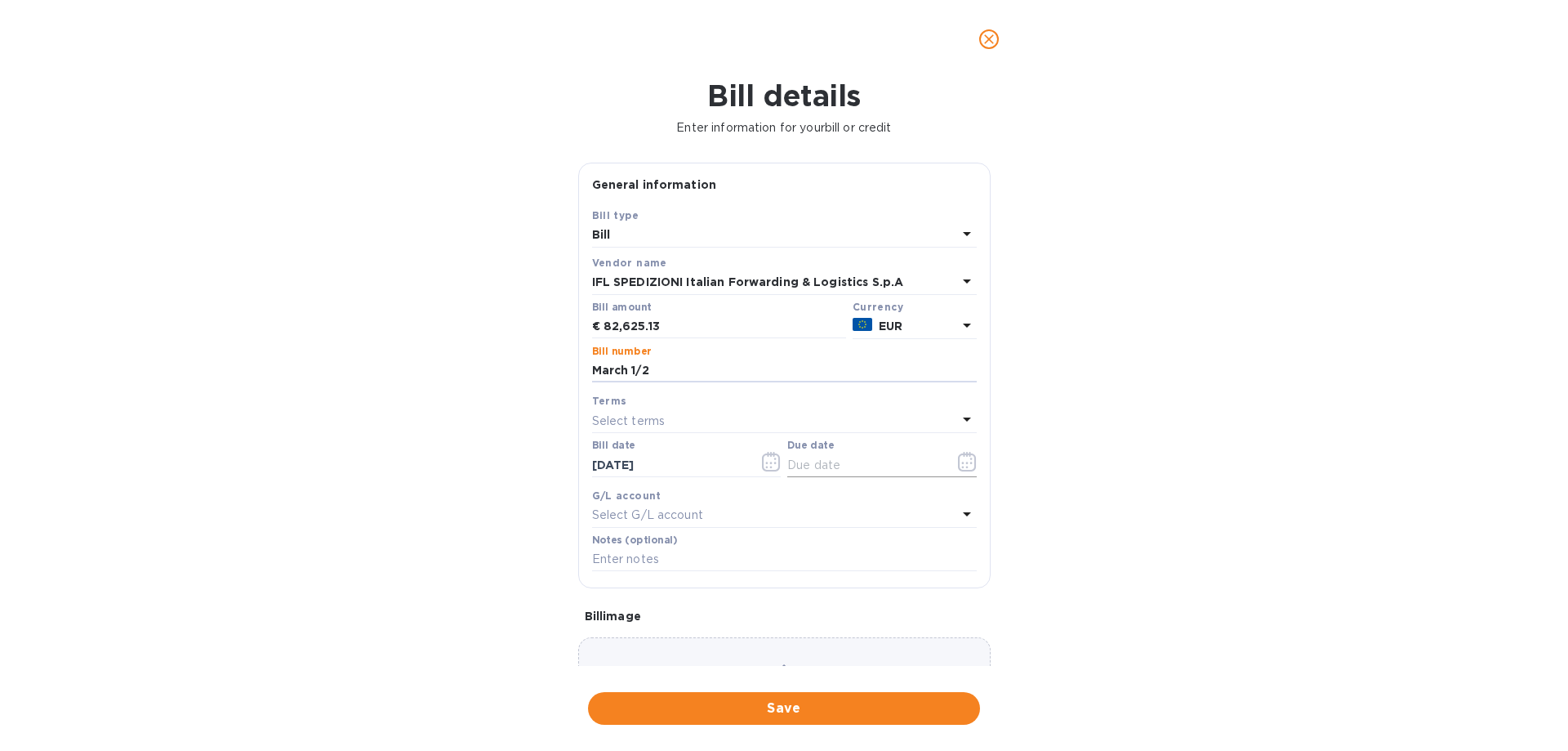
click at [832, 467] on input "text" at bounding box center [864, 465] width 154 height 24
click at [961, 459] on icon "button" at bounding box center [967, 461] width 19 height 19
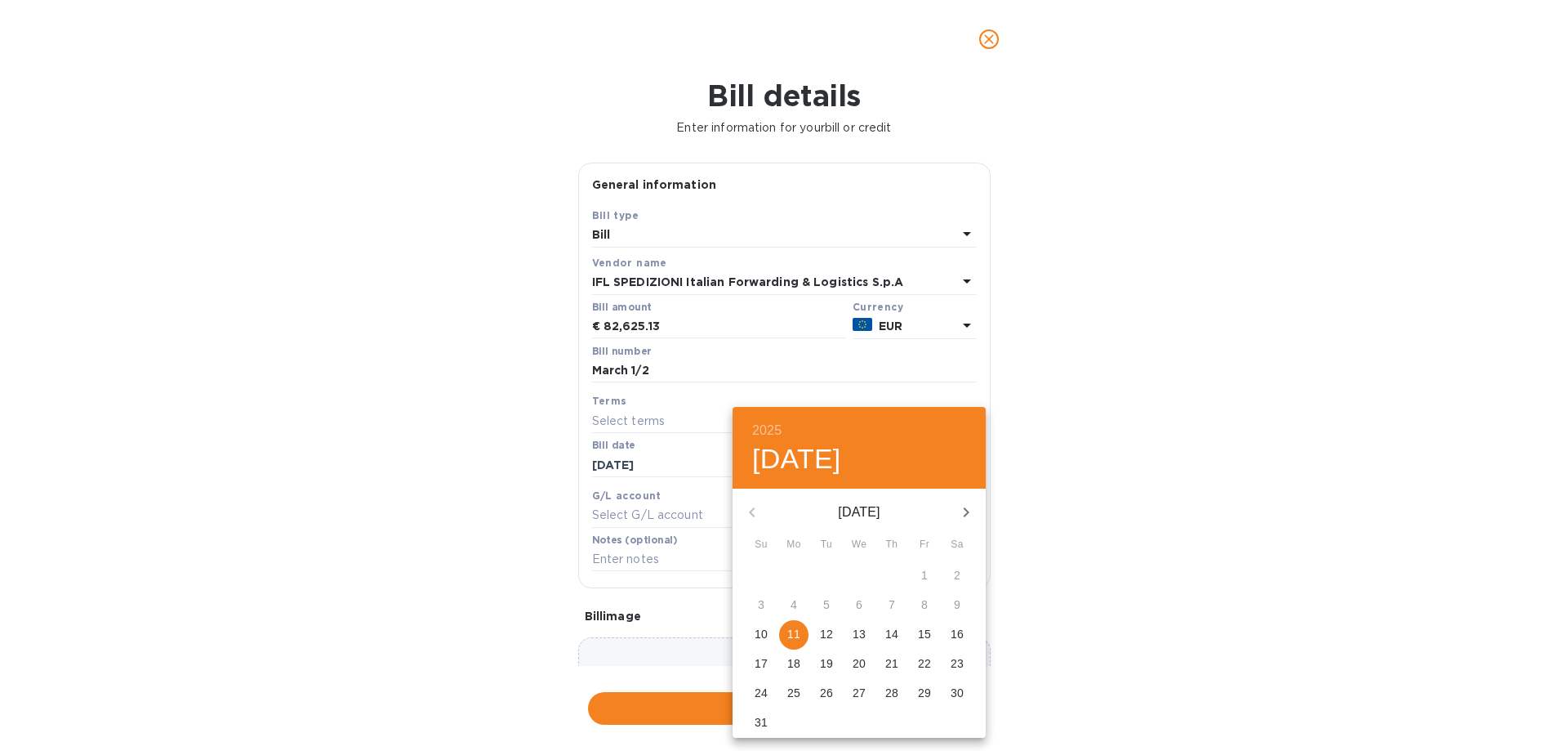
click at [793, 632] on p "11" at bounding box center [794, 633] width 13 height 17
type input "[DATE]"
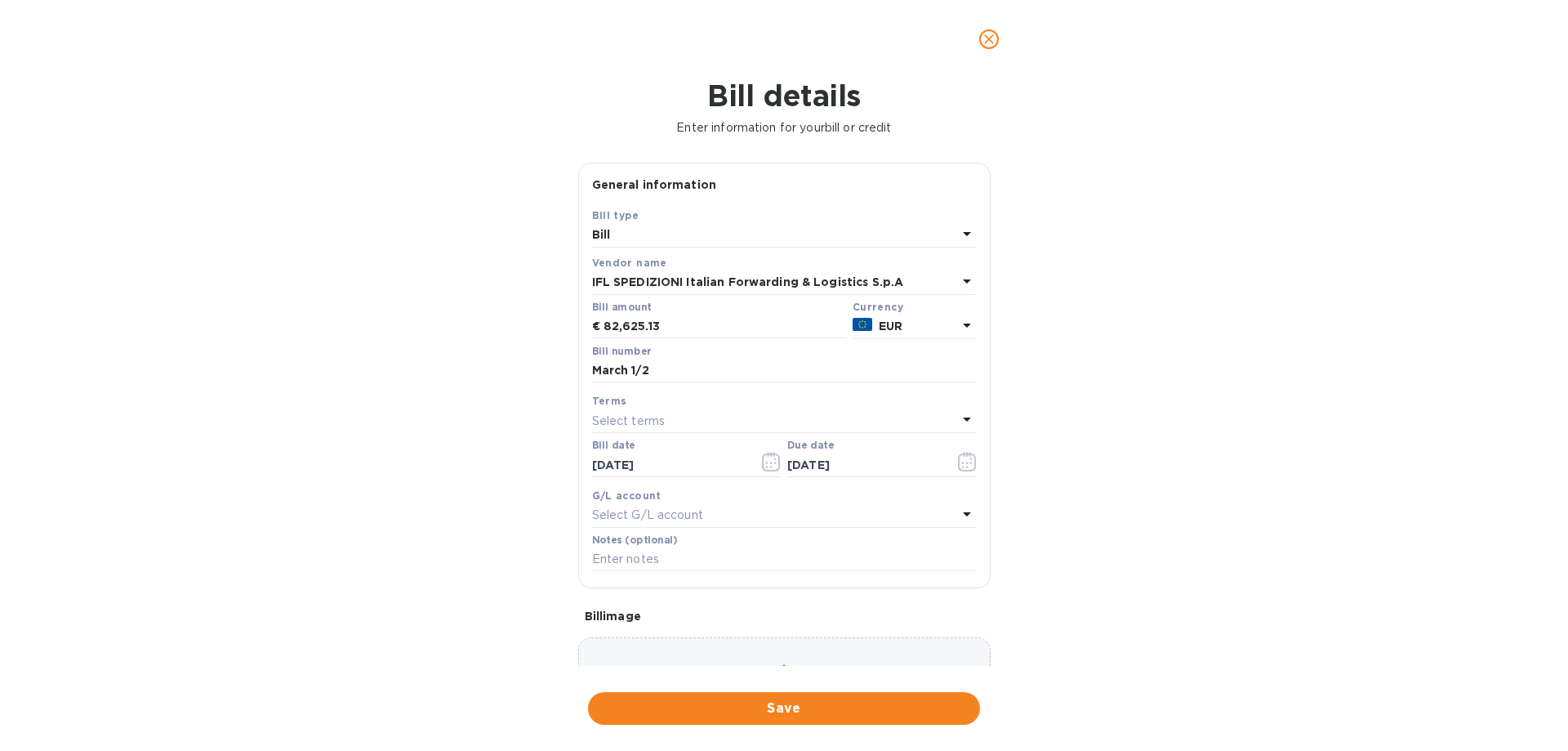
drag, startPoint x: 1132, startPoint y: 598, endPoint x: 860, endPoint y: 268, distance: 427.6
click at [1133, 596] on div "2025 Mon, Aug [DATE] Mo Tu We Th Fr Sa 27 28 29 30 31 1 2 3 4 5 6 7 8 9 10 11 1…" at bounding box center [784, 375] width 1568 height 751
drag, startPoint x: 786, startPoint y: 713, endPoint x: 814, endPoint y: 699, distance: 31.3
click at [786, 715] on span "Save" at bounding box center [783, 708] width 365 height 19
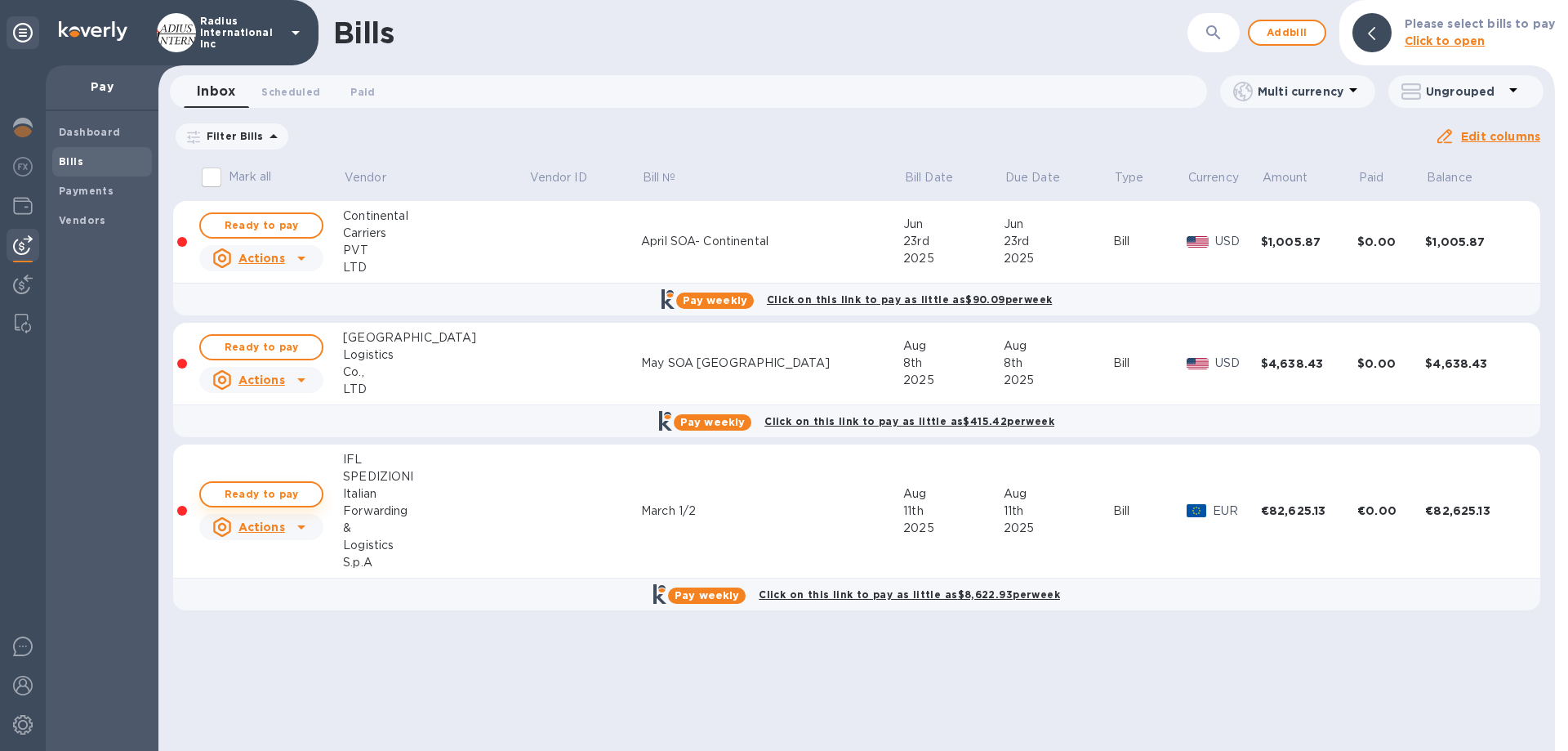
click at [269, 494] on span "Ready to pay" at bounding box center [261, 494] width 95 height 19
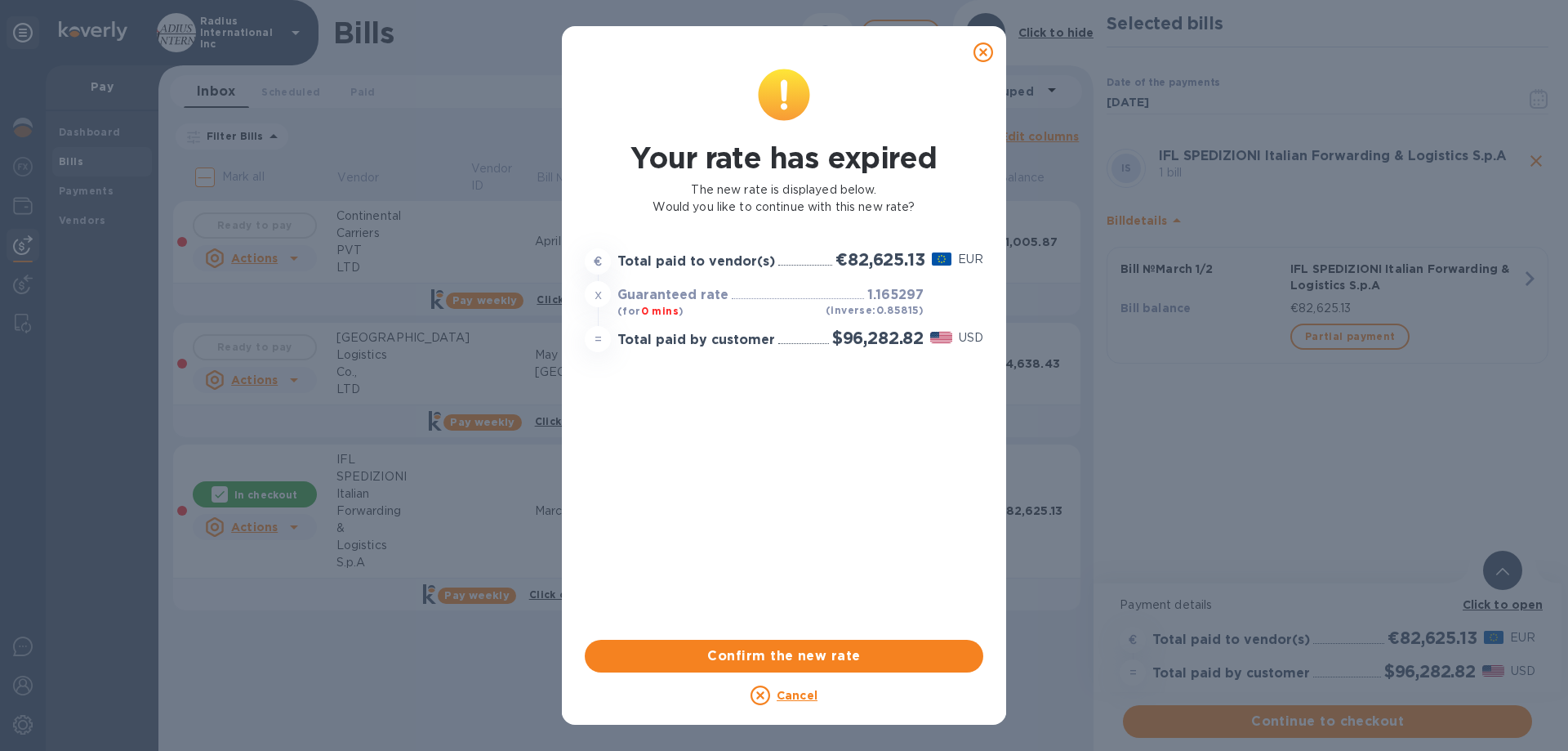
click at [841, 657] on span "Confirm the new rate" at bounding box center [783, 656] width 372 height 19
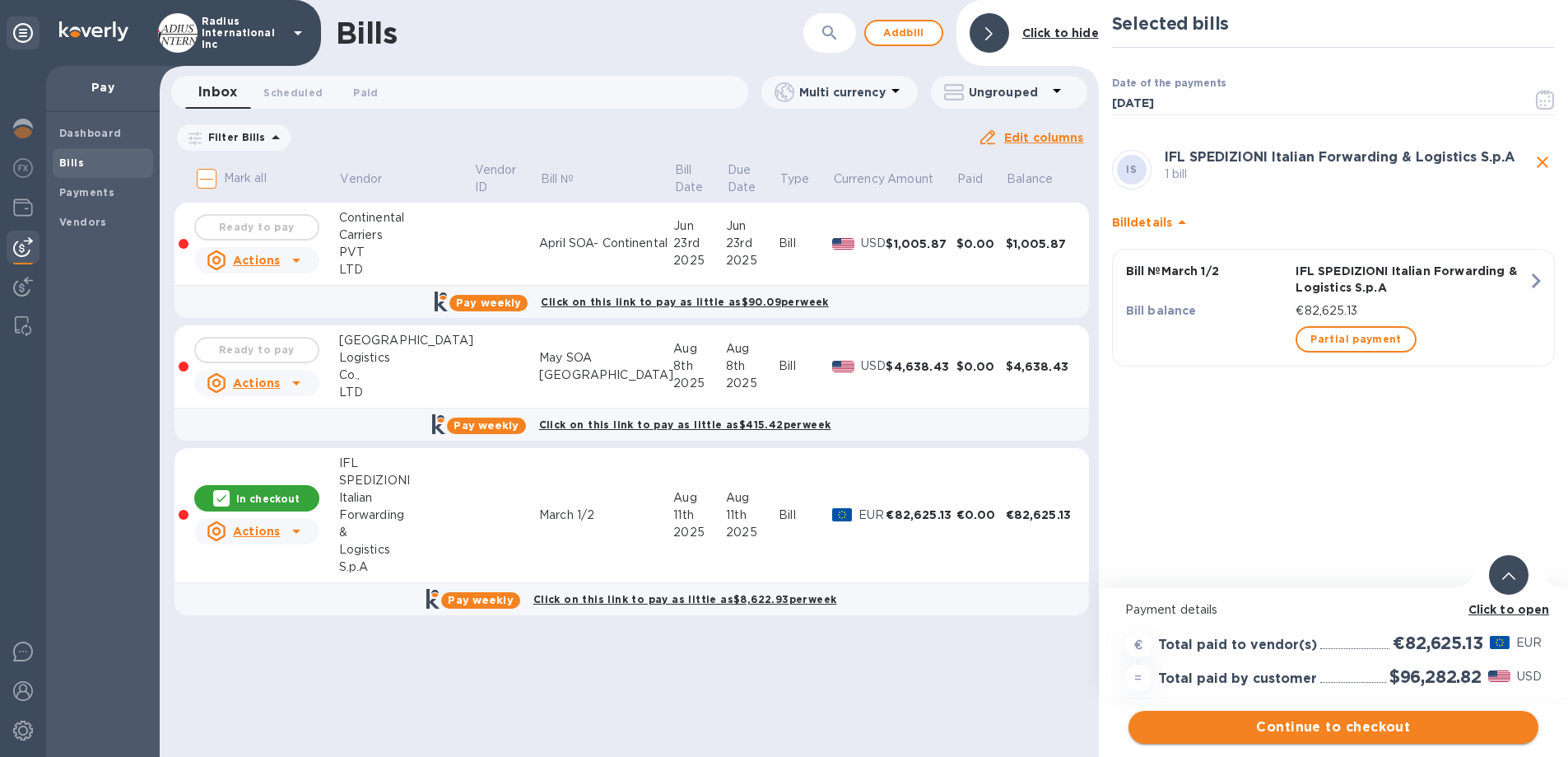
click at [1359, 724] on span "Continue to checkout" at bounding box center [1333, 727] width 383 height 19
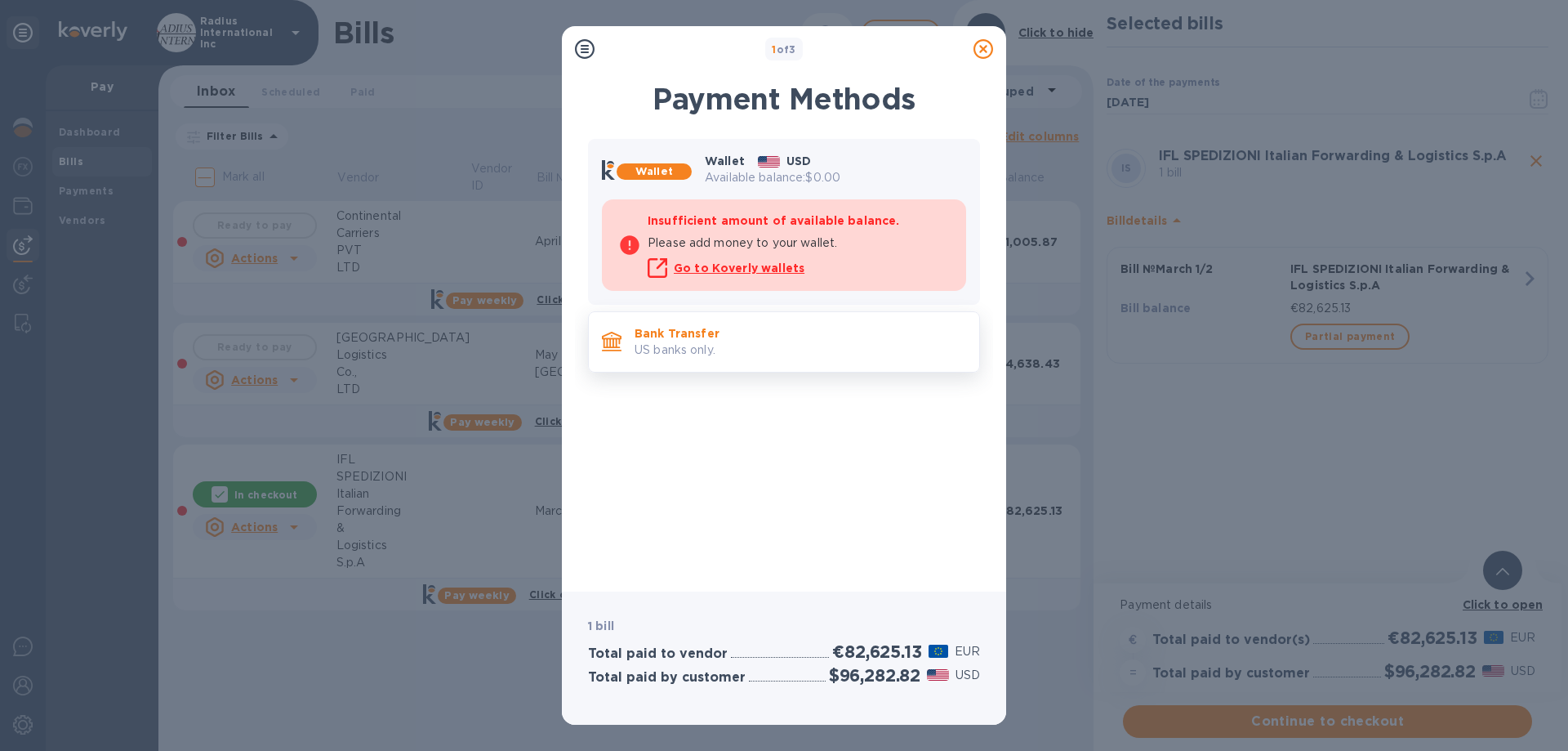
click at [828, 343] on p "US banks only." at bounding box center [801, 350] width 331 height 17
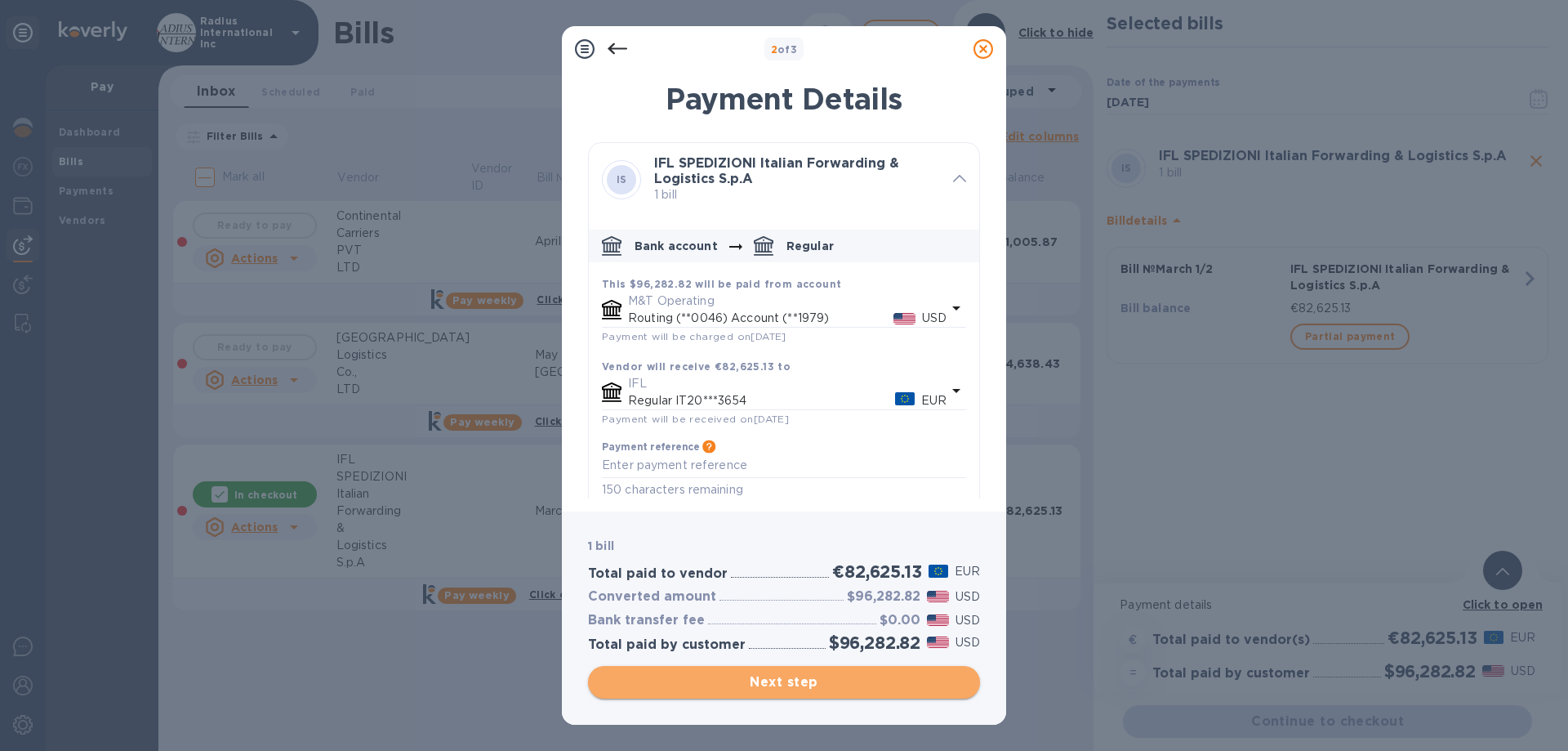
click at [739, 689] on span "Next step" at bounding box center [783, 682] width 365 height 19
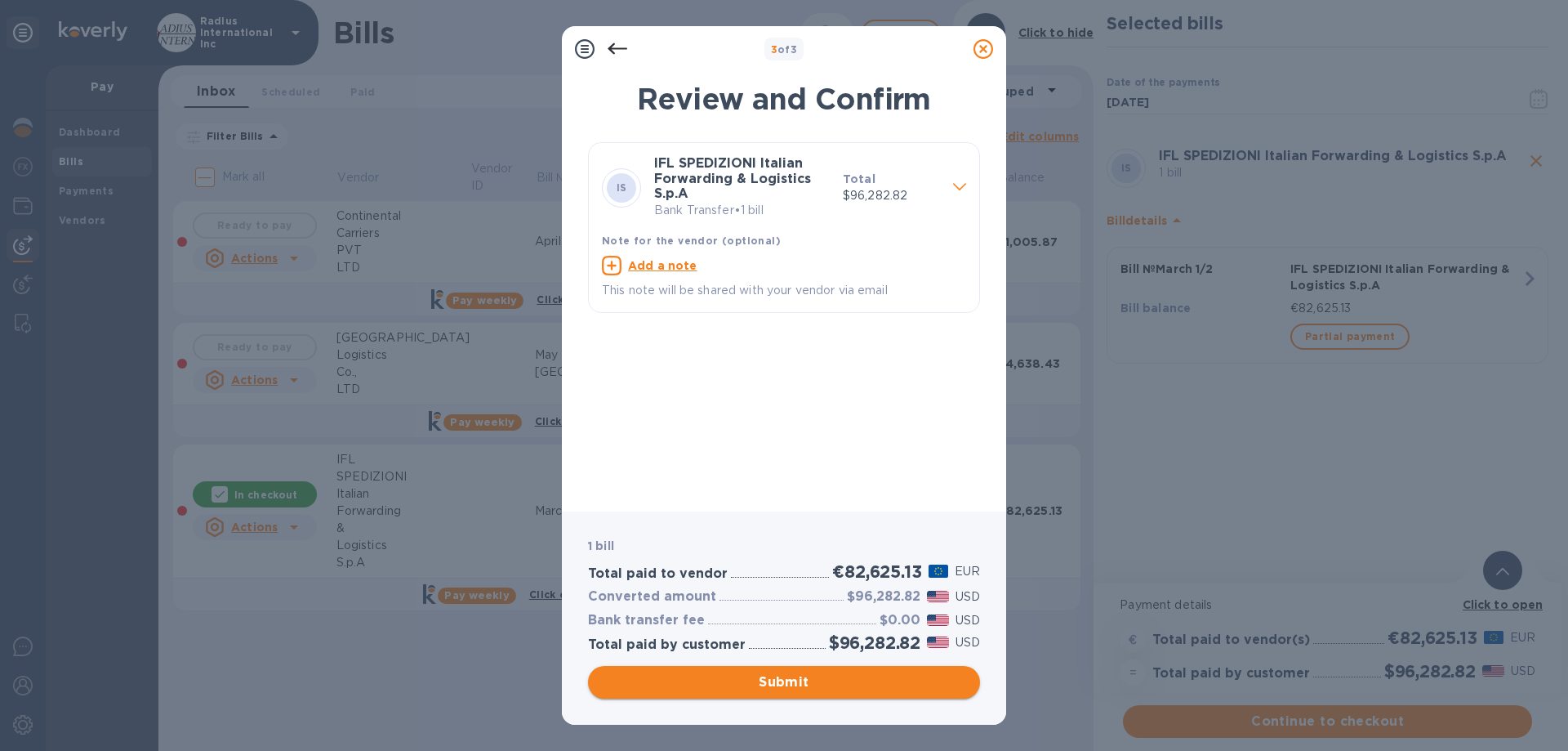
click at [933, 668] on button "Submit" at bounding box center [783, 681] width 392 height 32
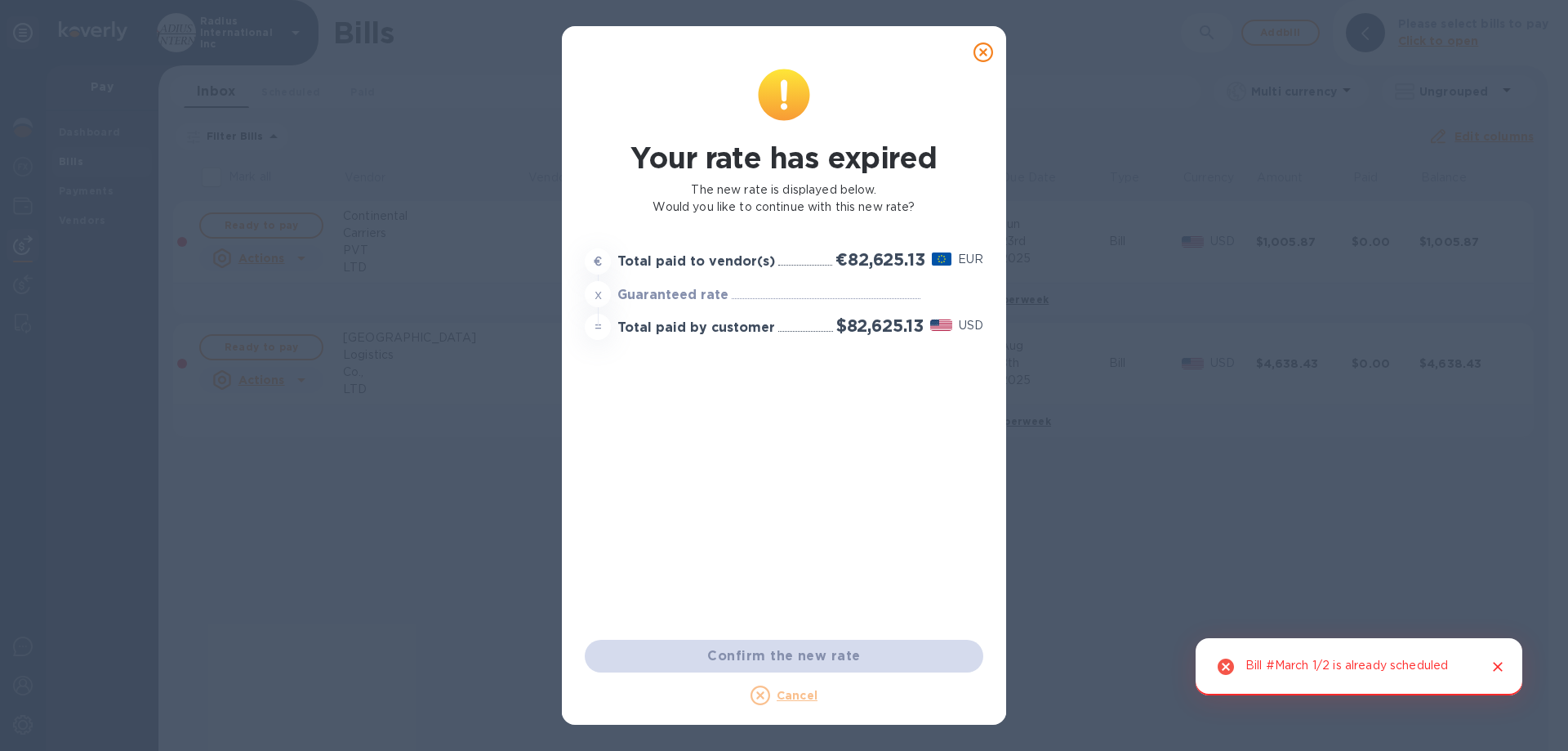
click at [794, 700] on u "Cancel" at bounding box center [796, 694] width 41 height 13
click at [987, 34] on div at bounding box center [783, 34] width 444 height 17
click at [985, 54] on icon at bounding box center [983, 52] width 19 height 19
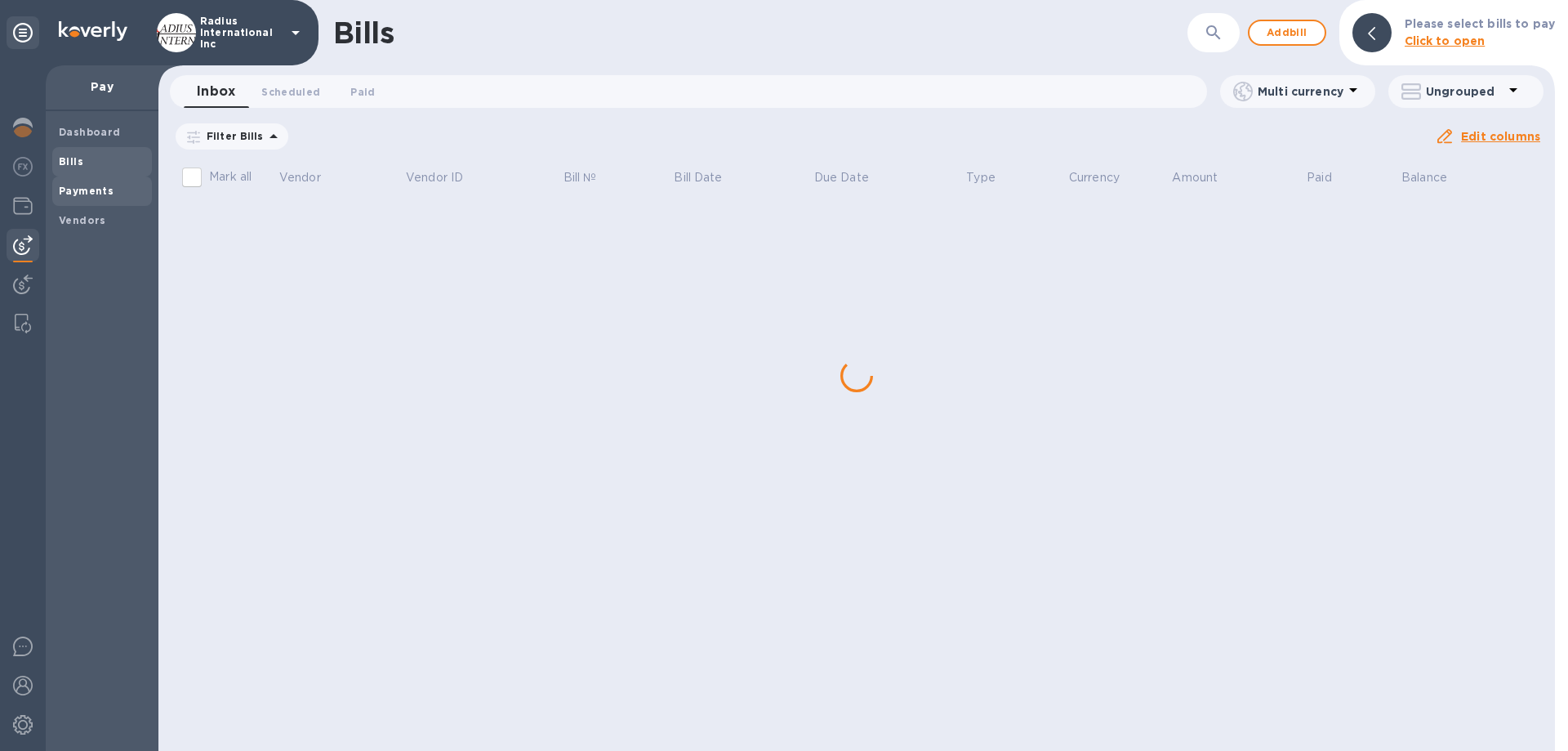
drag, startPoint x: 100, startPoint y: 185, endPoint x: 156, endPoint y: 187, distance: 56.0
click at [101, 185] on b "Payments" at bounding box center [85, 191] width 55 height 12
